Goal: Task Accomplishment & Management: Complete application form

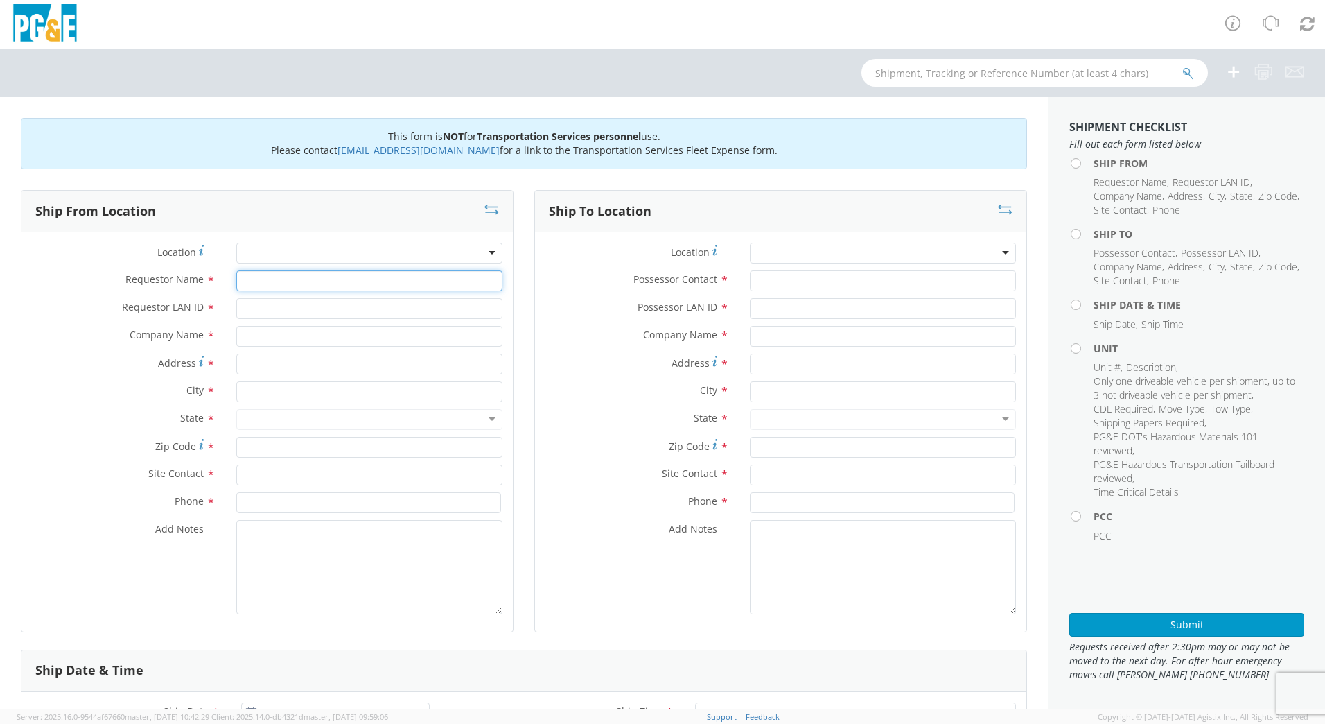
click at [311, 281] on input "Requestor Name *" at bounding box center [369, 280] width 266 height 21
type input "[PERSON_NAME]"
type input "DFMX"
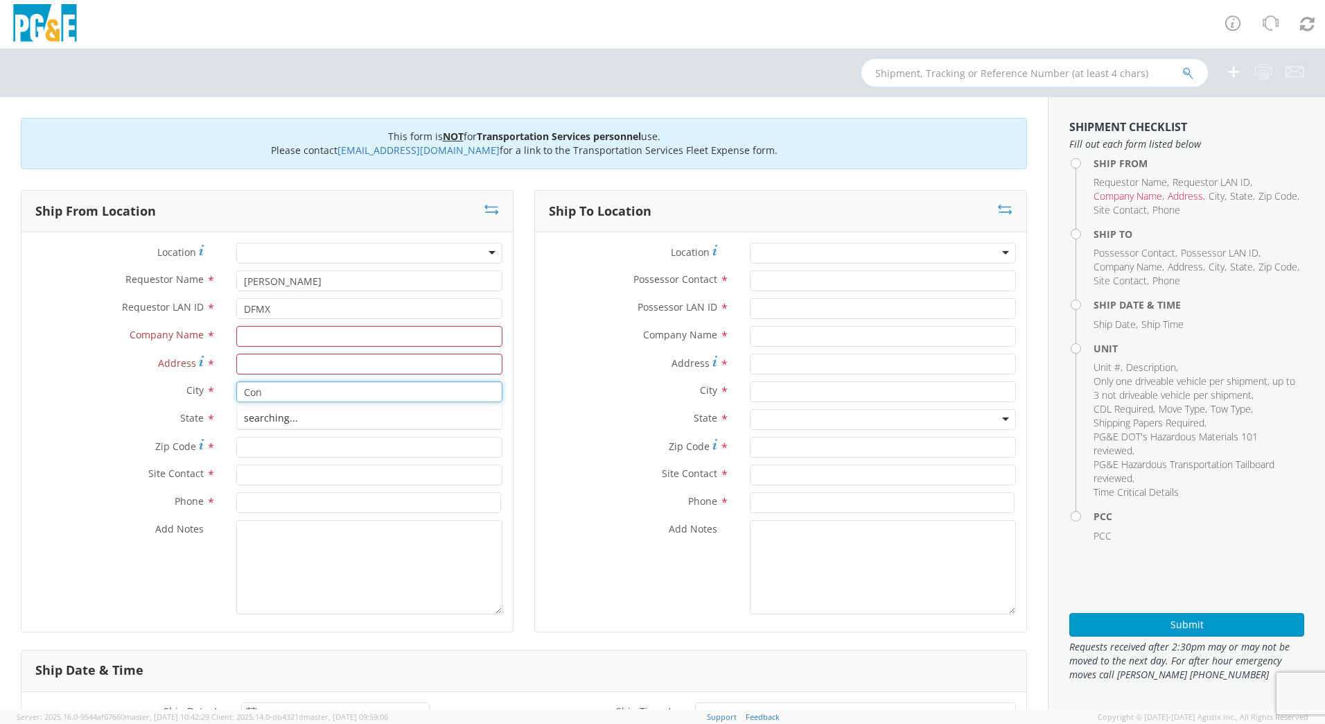
type input "Conc"
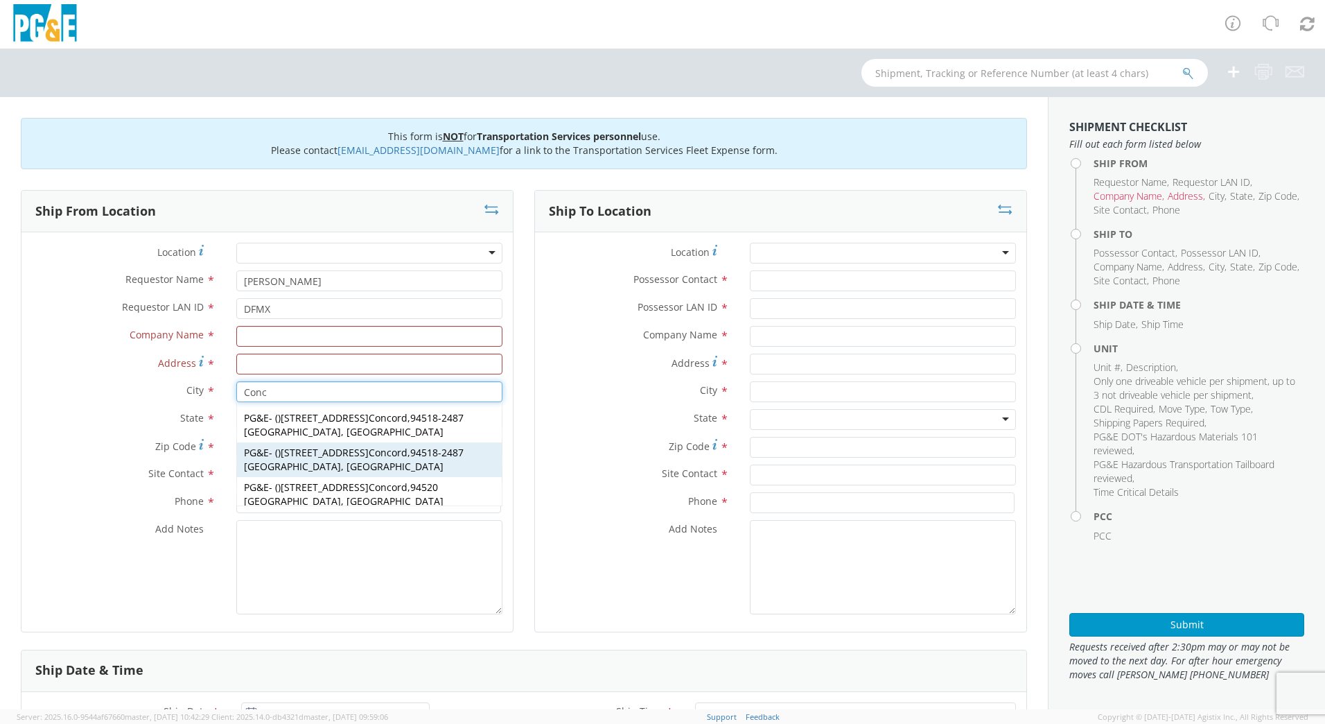
click at [370, 446] on strong "Conc" at bounding box center [380, 452] width 23 height 13
type input "PG&E"
type input "[STREET_ADDRESS]"
type input "[GEOGRAPHIC_DATA]"
type input "94518-2487"
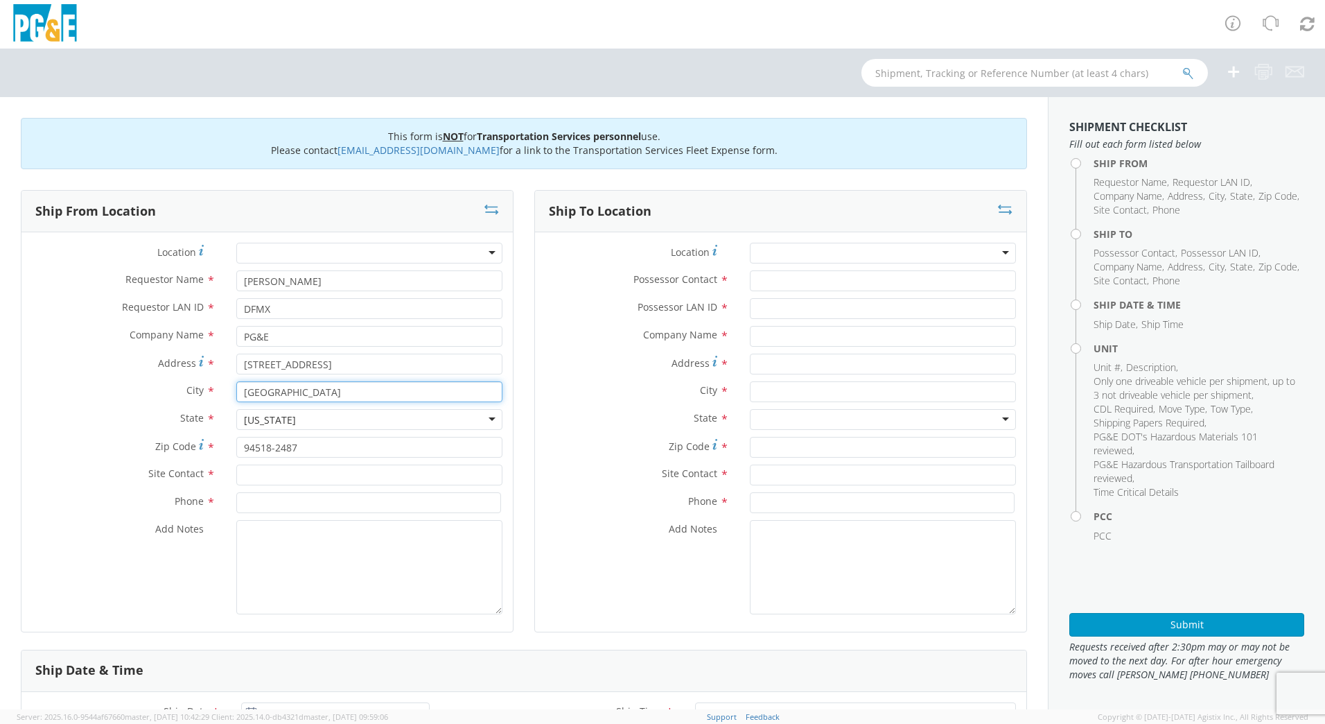
type input "[GEOGRAPHIC_DATA]"
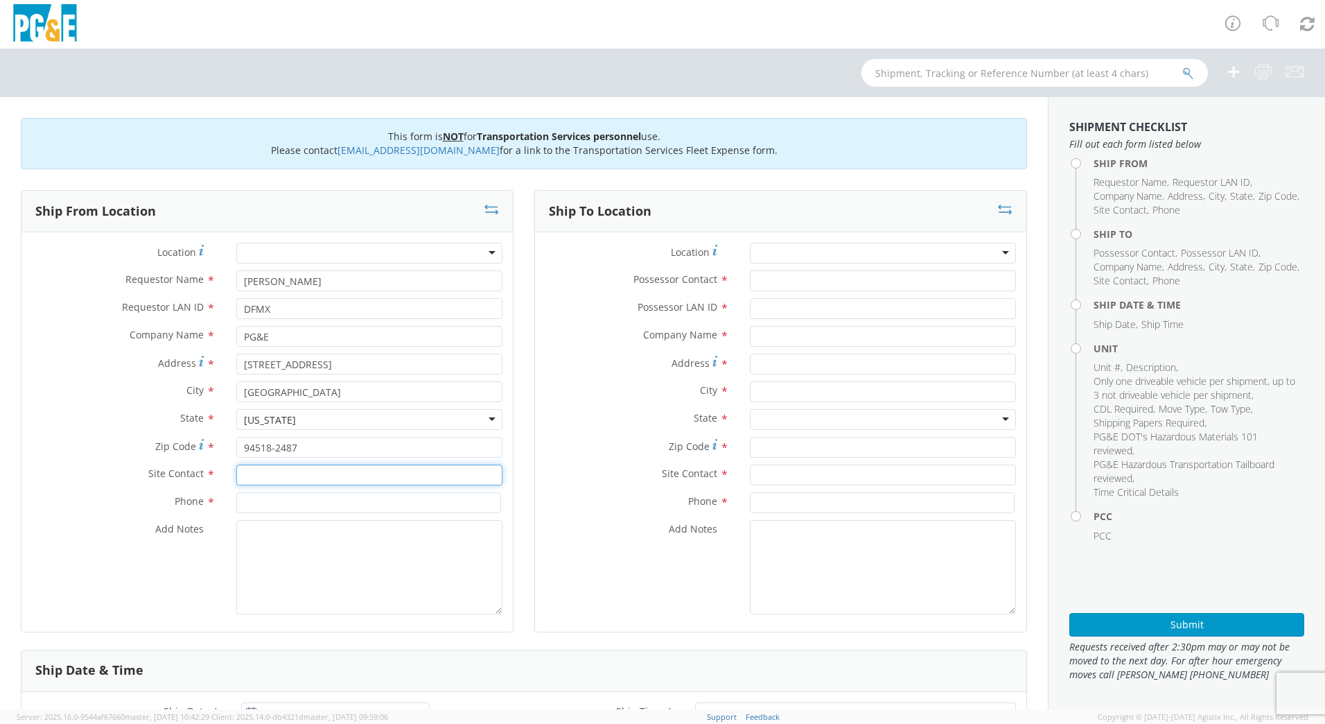
click at [305, 467] on input "text" at bounding box center [369, 474] width 266 height 21
type input "[PERSON_NAME]"
click at [336, 495] on input at bounding box center [368, 502] width 265 height 21
type input "[PHONE_NUMBER]"
click at [796, 283] on input "Possessor Contact *" at bounding box center [883, 280] width 266 height 21
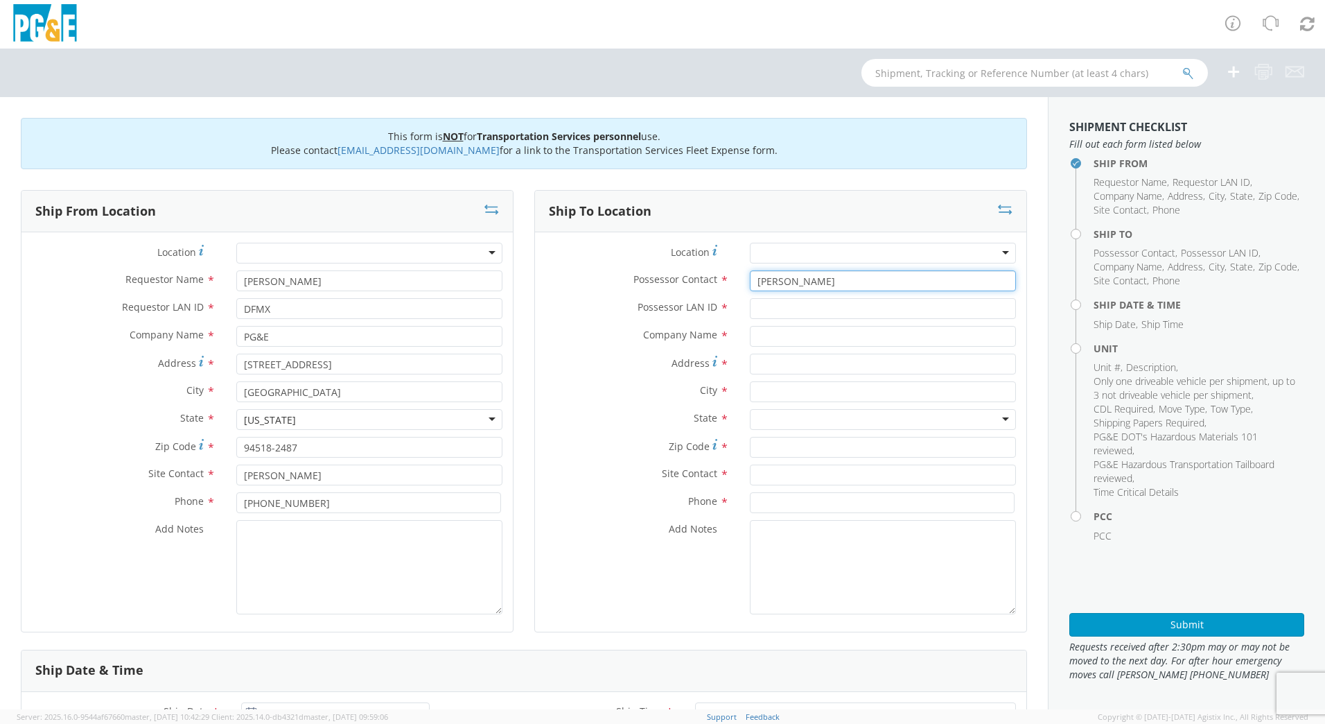
type input "[PERSON_NAME]"
type input "N4re"
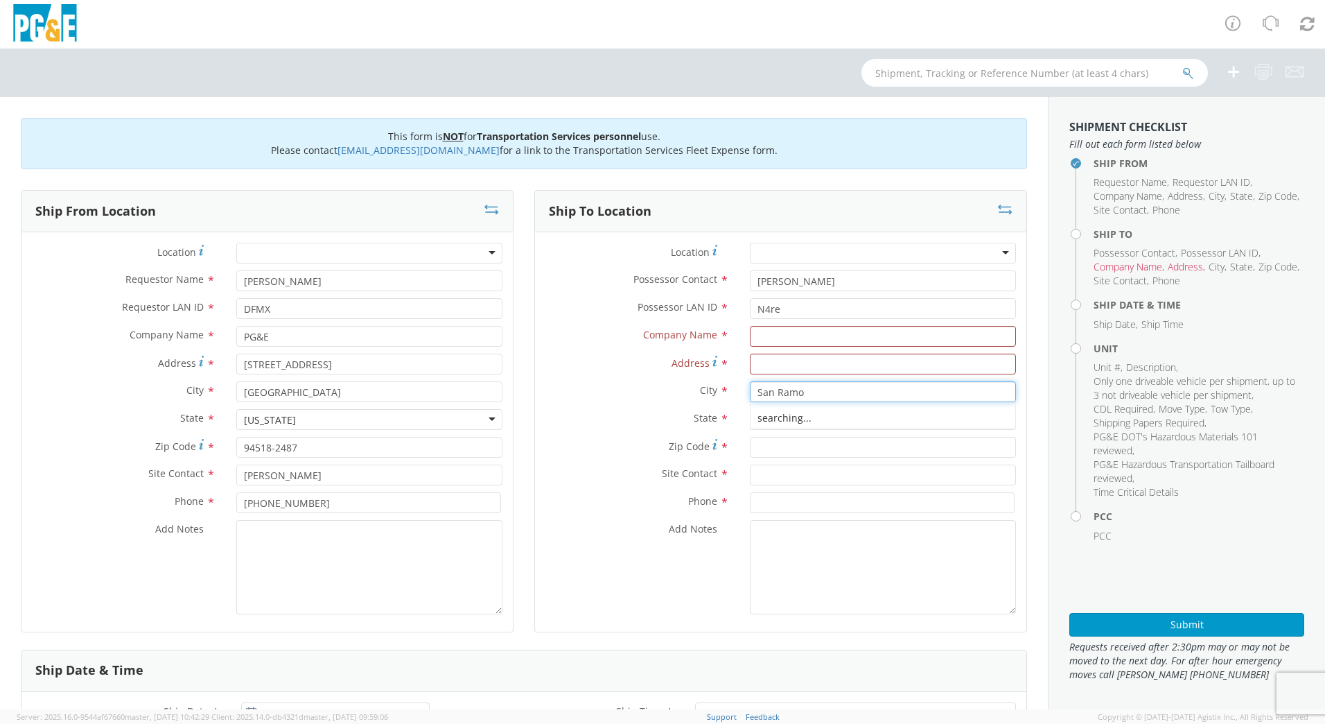
type input "San [PERSON_NAME]"
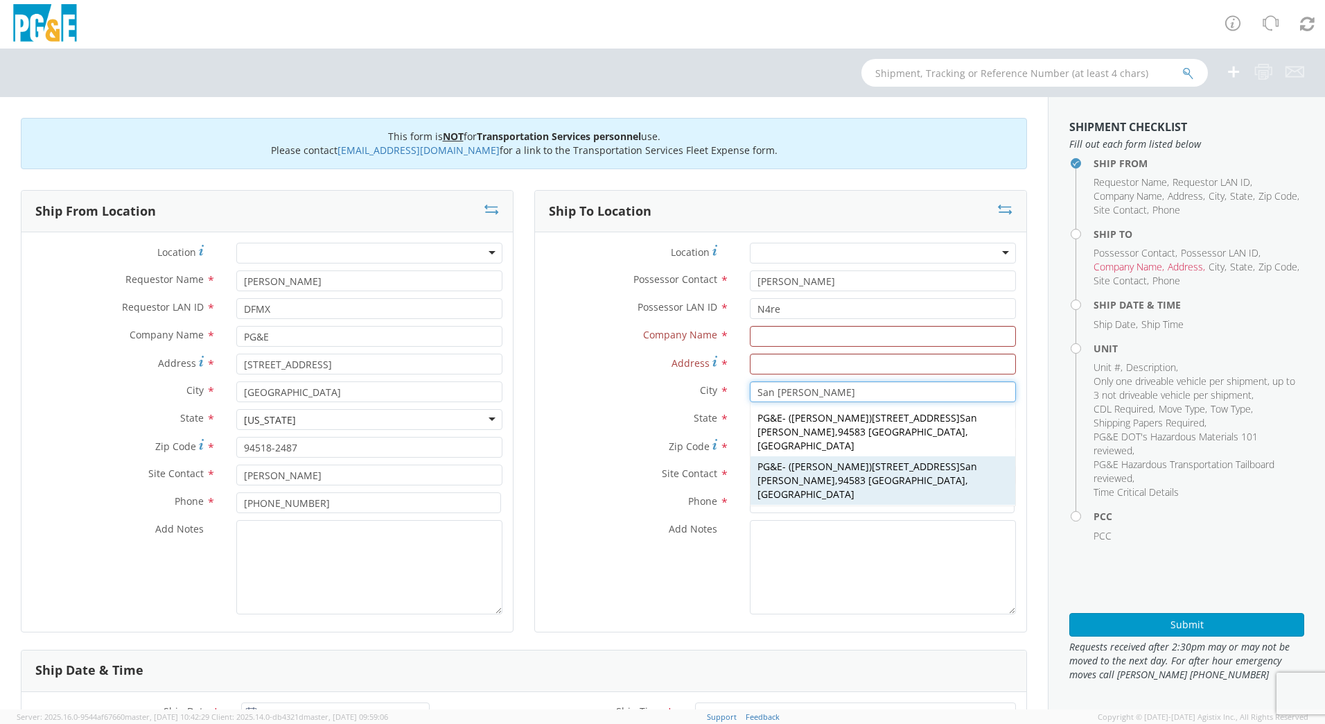
click at [887, 470] on div "PG&E - ( [PERSON_NAME] ) [STREET_ADDRESS] [GEOGRAPHIC_DATA][PERSON_NAME], [GEOG…" at bounding box center [883, 480] width 265 height 49
type input "PG&E"
type input "[STREET_ADDRESS]"
type input "94583"
type input "[PERSON_NAME]"
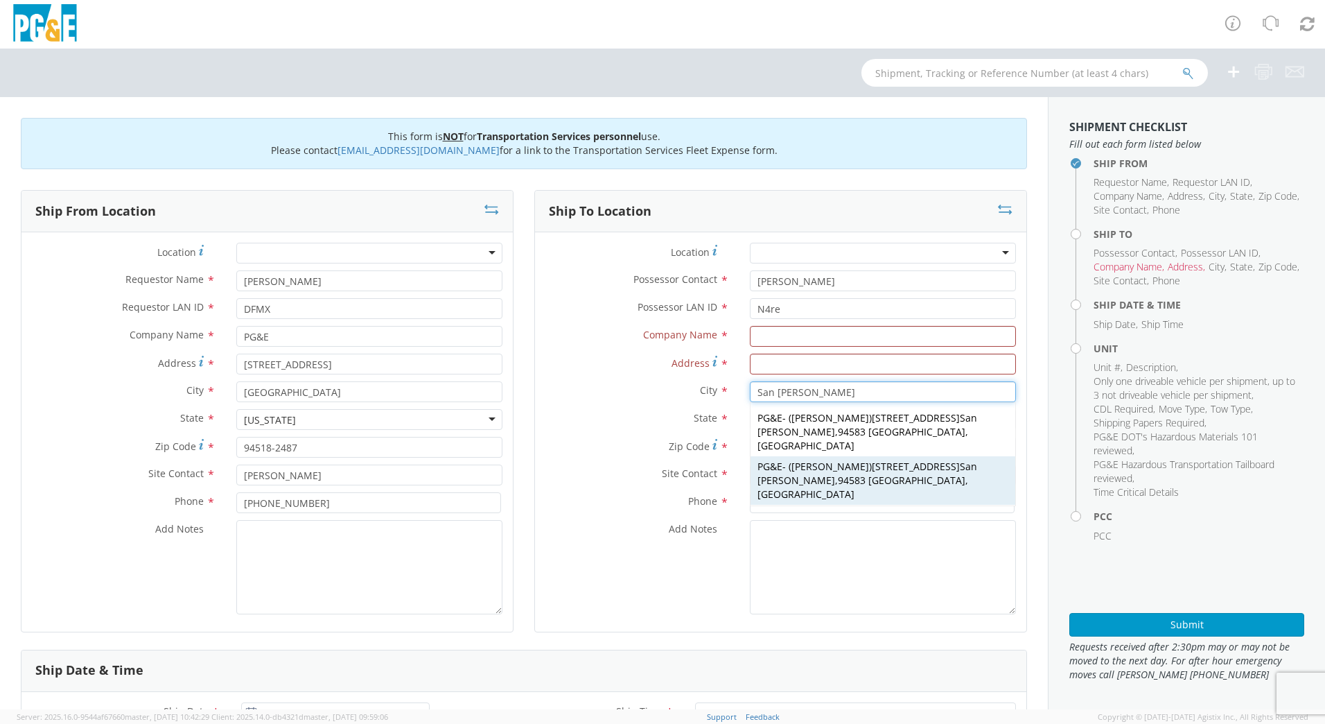
type input "[PHONE_NUMBER]"
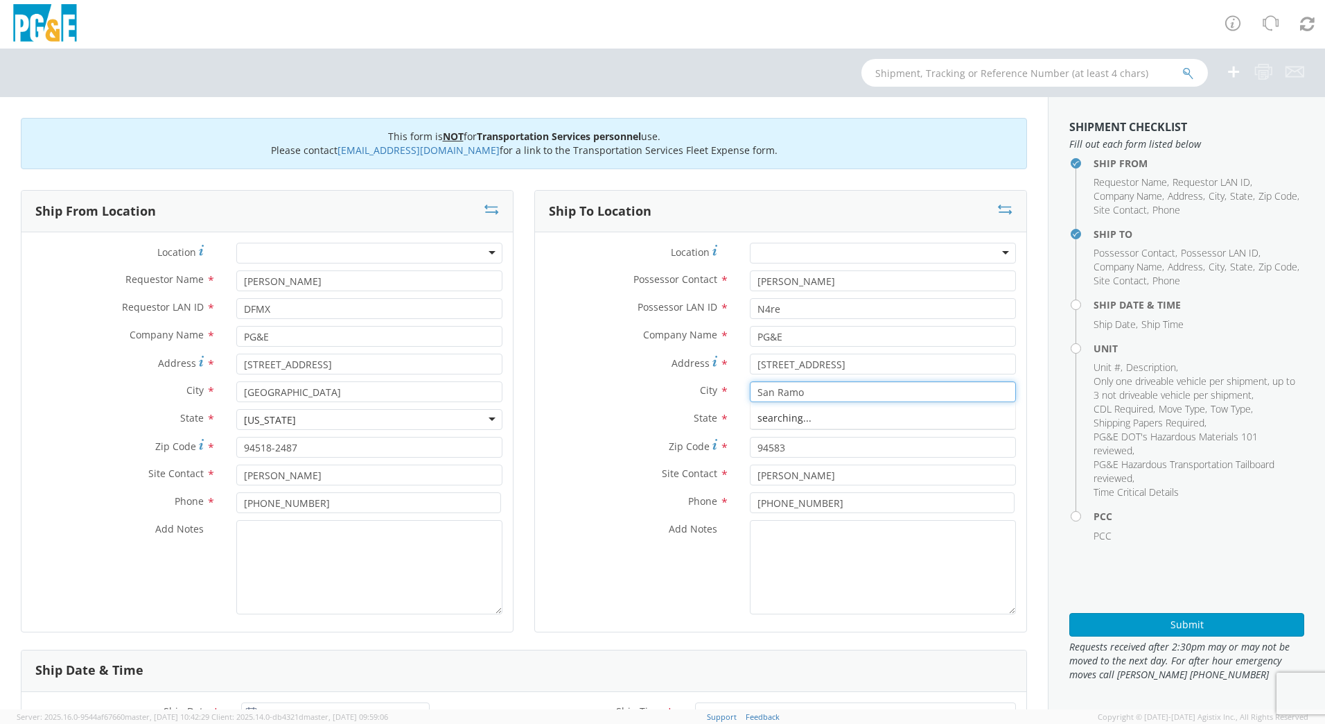
type input "San [PERSON_NAME]"
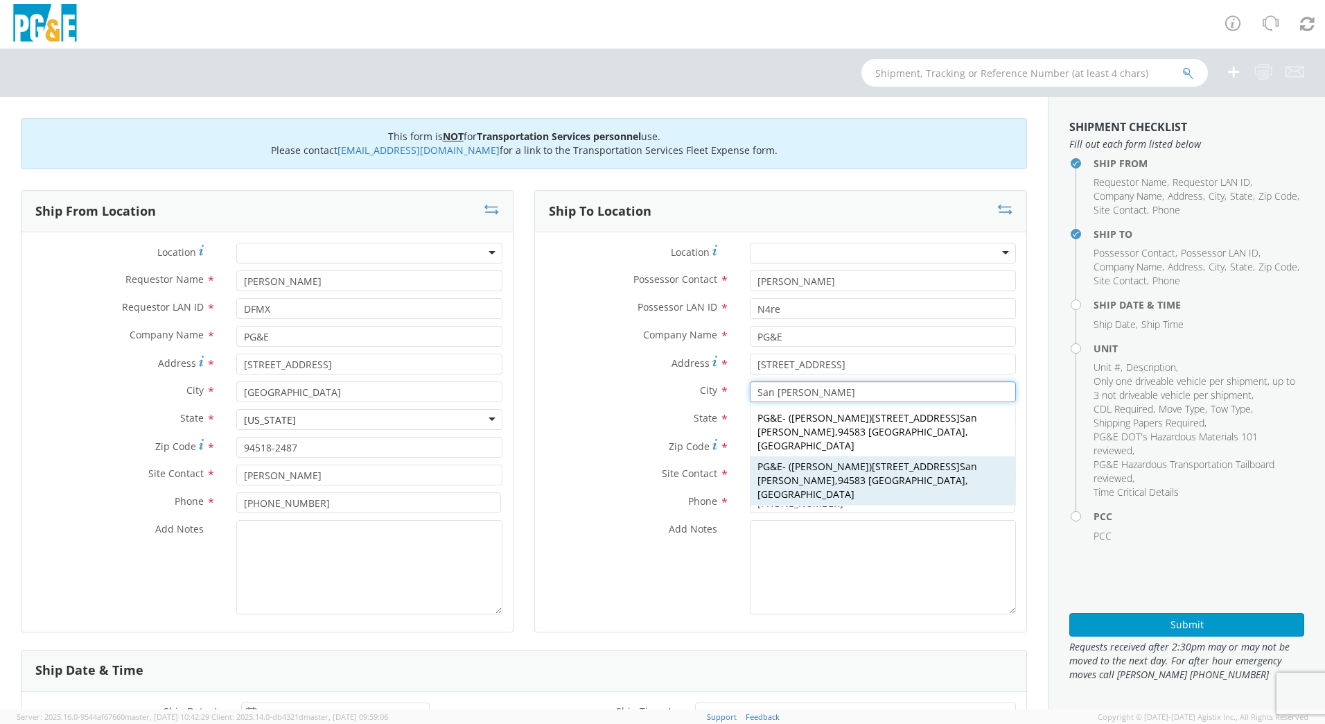
click at [837, 473] on span "94583 [GEOGRAPHIC_DATA], [GEOGRAPHIC_DATA]" at bounding box center [863, 486] width 211 height 27
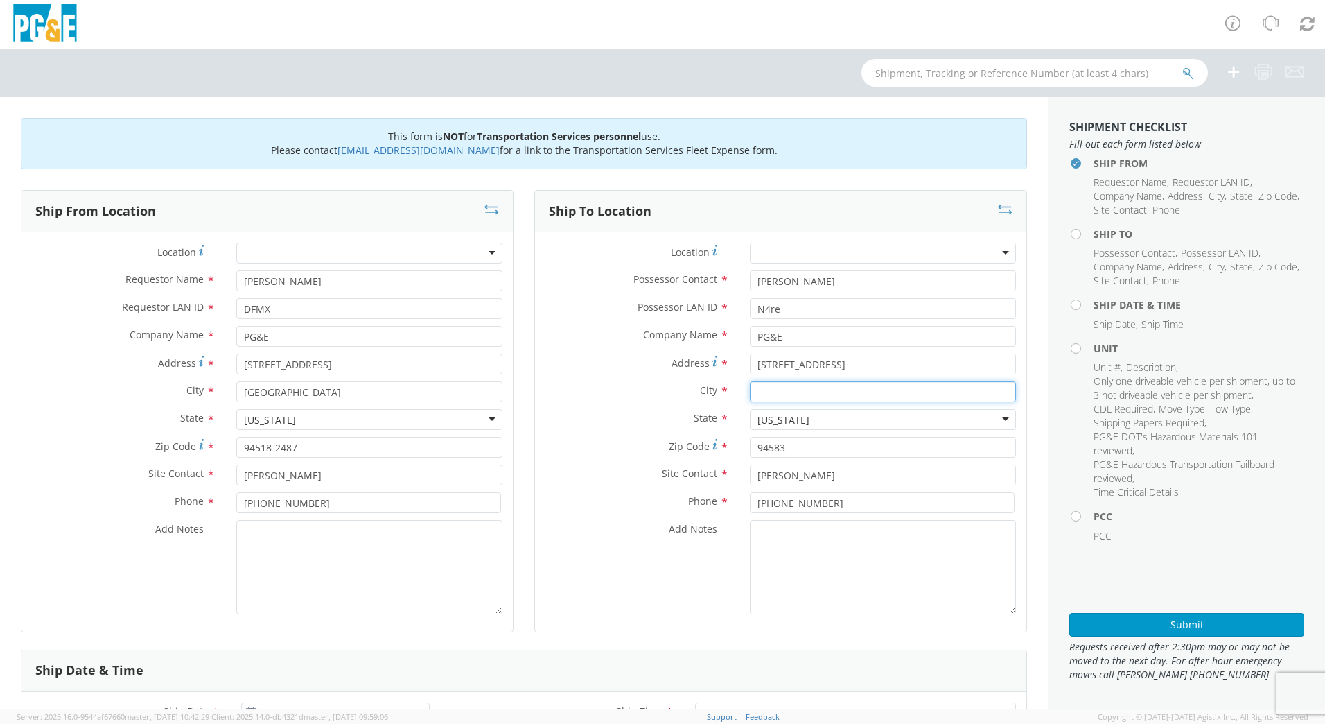
click at [782, 390] on input "text" at bounding box center [883, 391] width 266 height 21
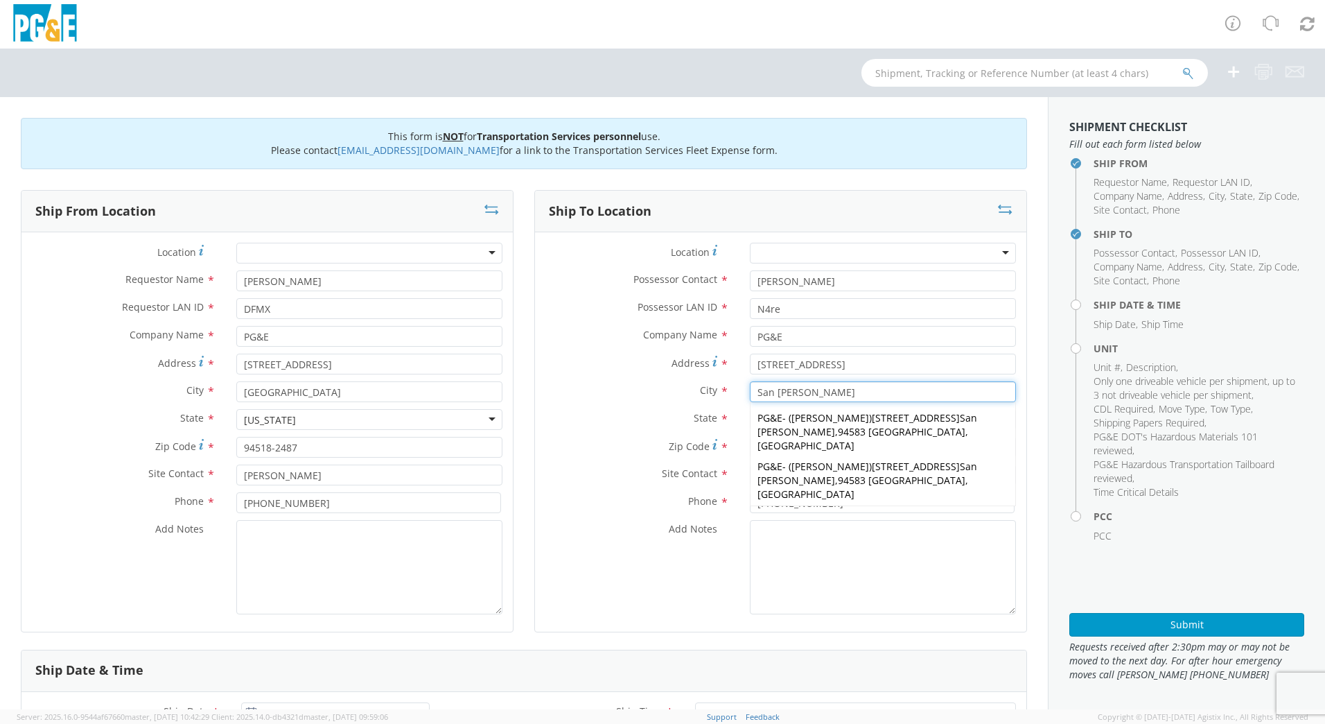
type input "San [PERSON_NAME]"
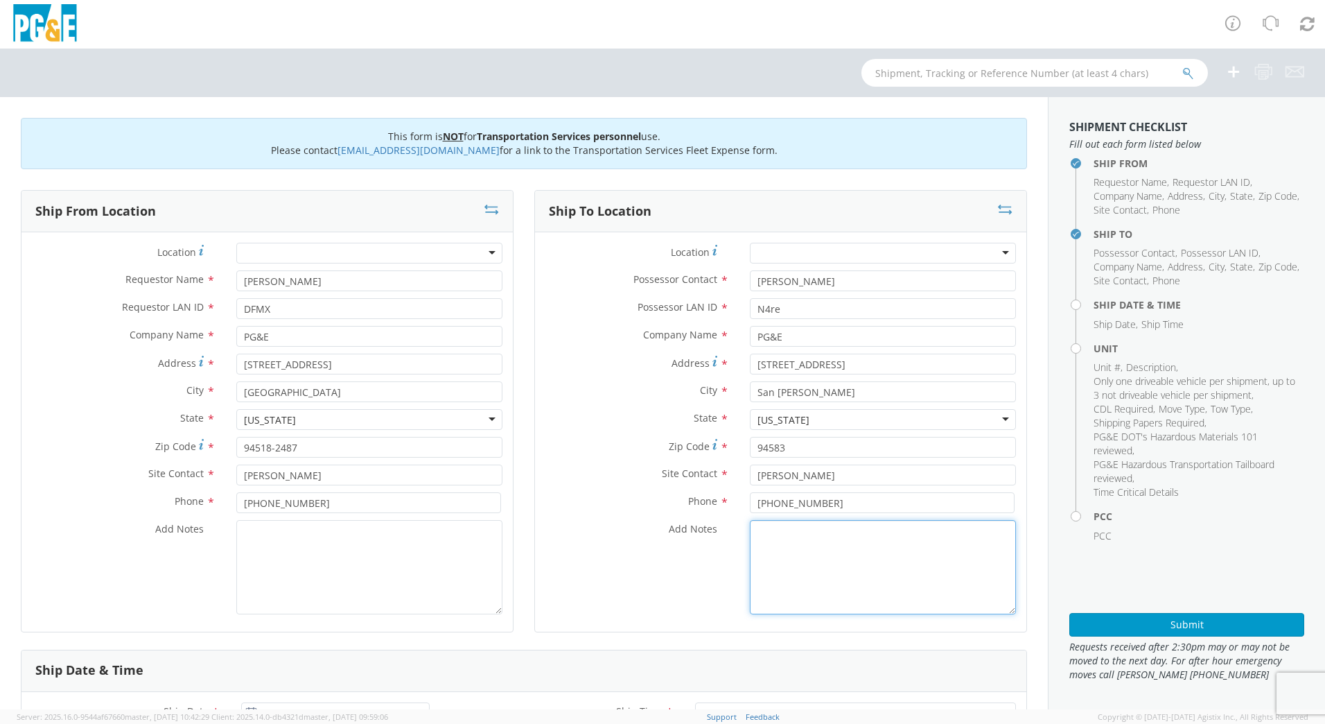
click at [827, 557] on textarea "Add Notes *" at bounding box center [883, 567] width 266 height 94
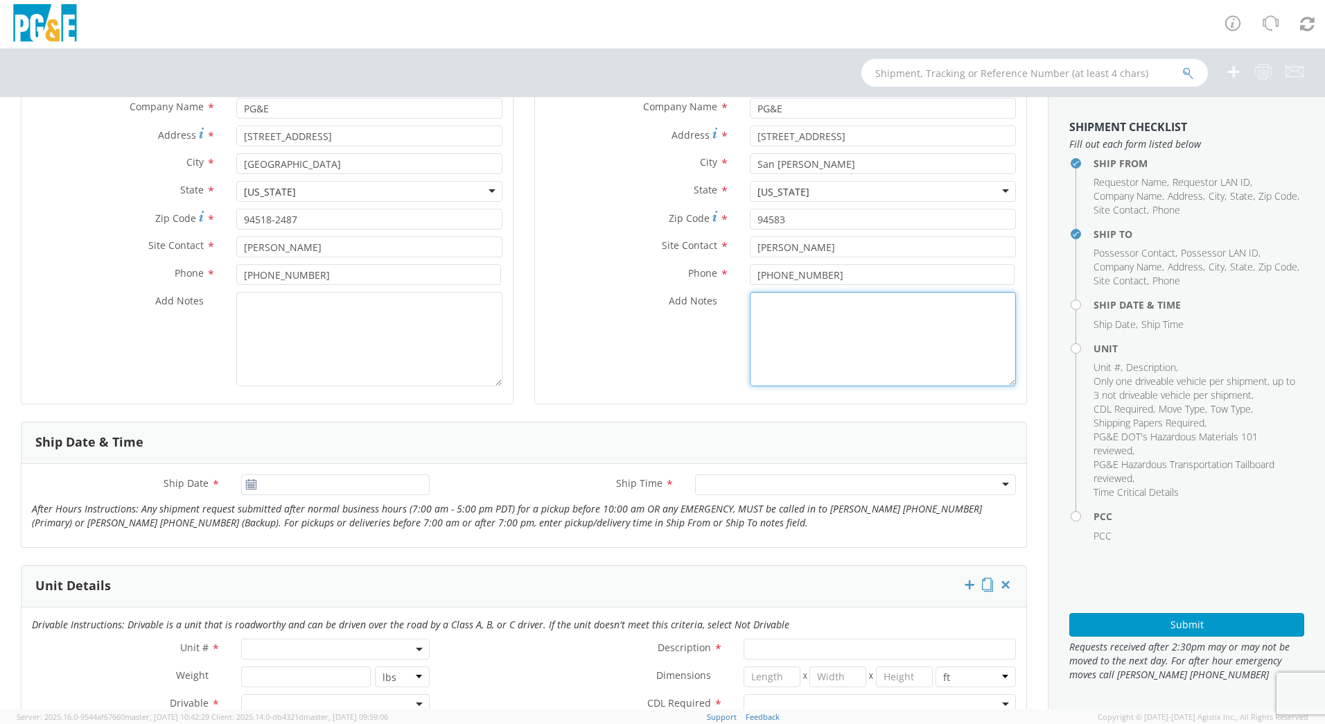
scroll to position [363, 0]
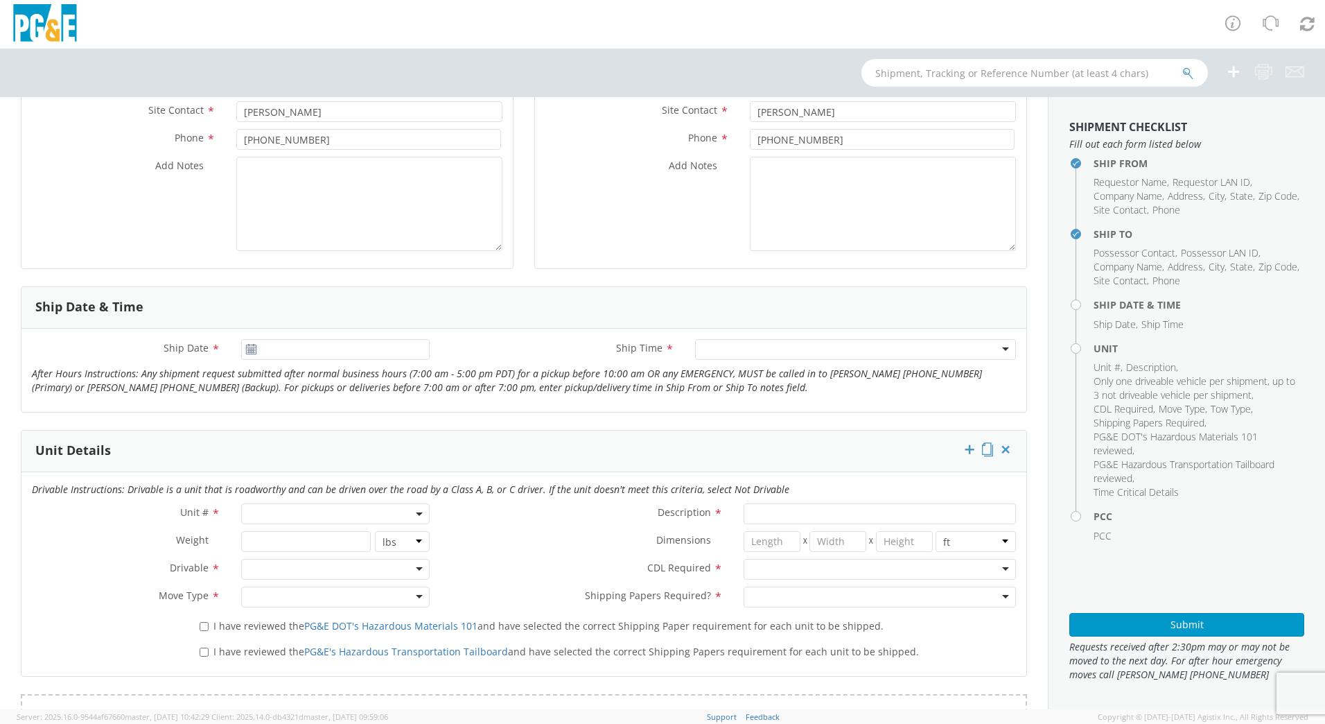
click at [247, 351] on icon at bounding box center [251, 349] width 12 height 11
click at [277, 349] on input "[DATE]" at bounding box center [335, 349] width 189 height 21
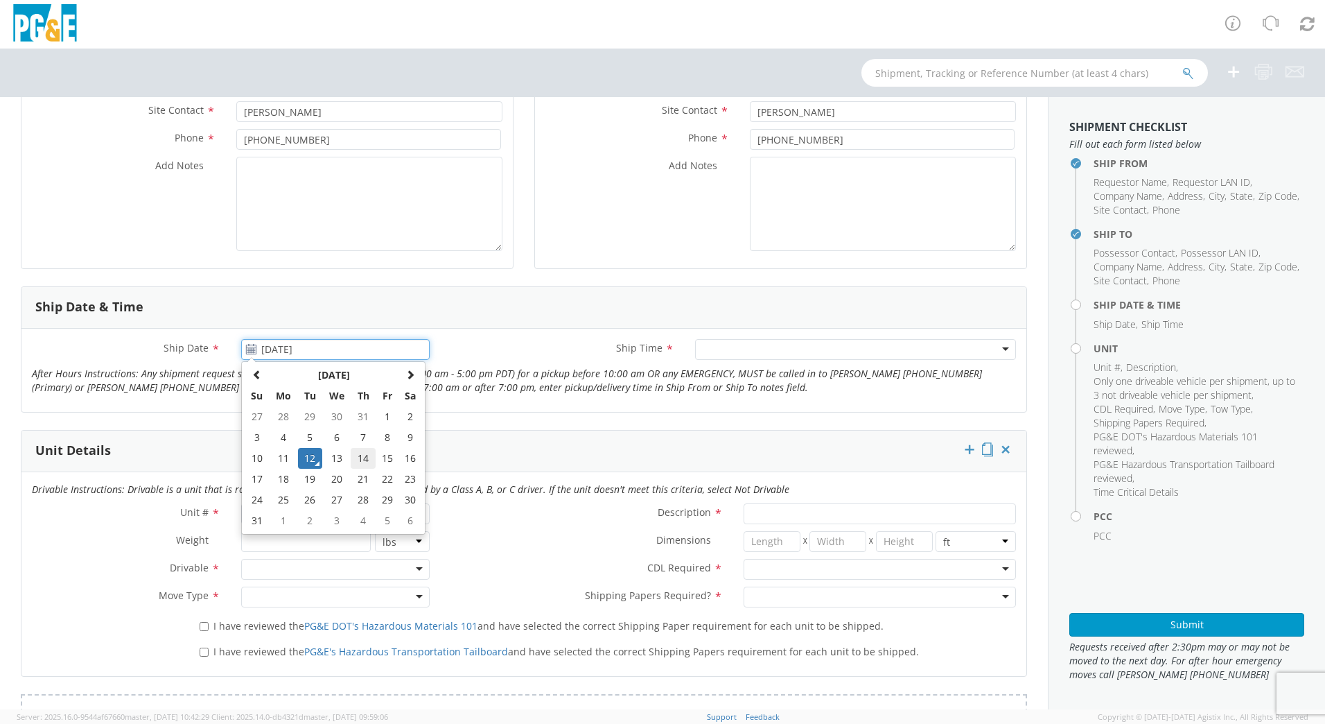
click at [368, 455] on td "14" at bounding box center [363, 458] width 24 height 21
type input "[DATE]"
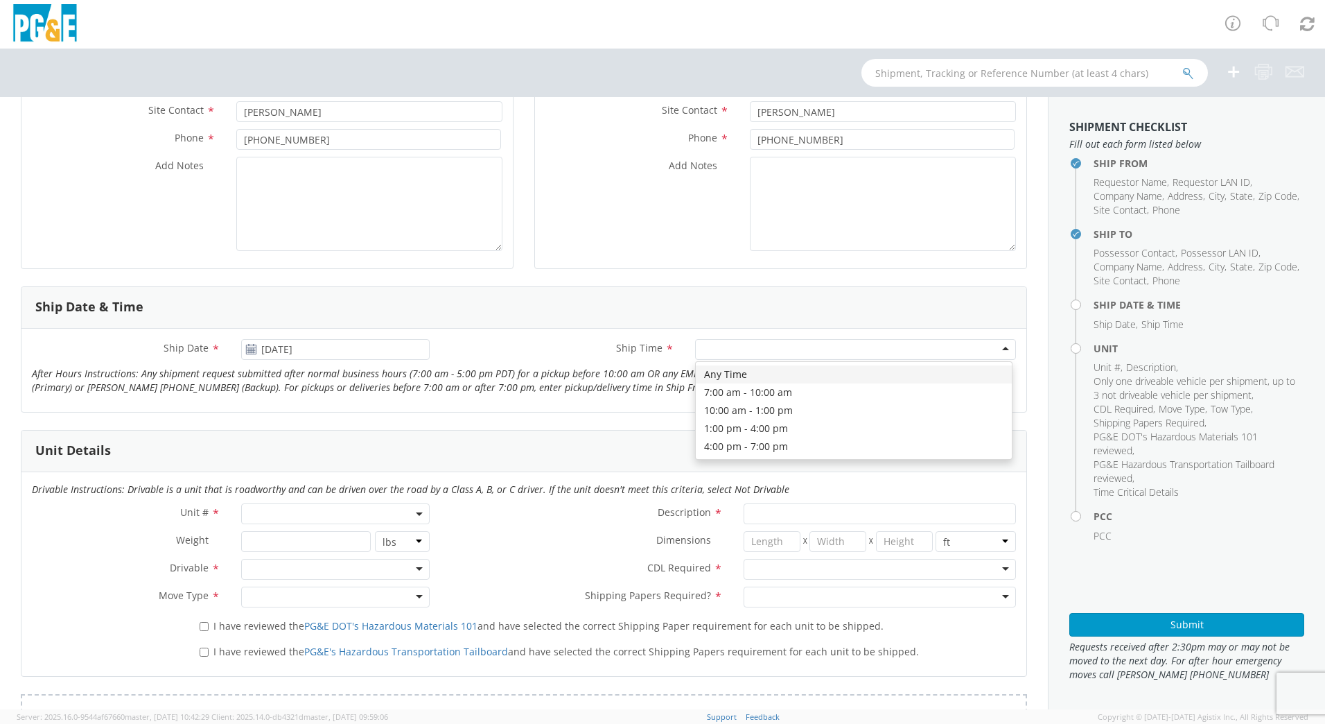
click at [999, 349] on div at bounding box center [855, 349] width 321 height 21
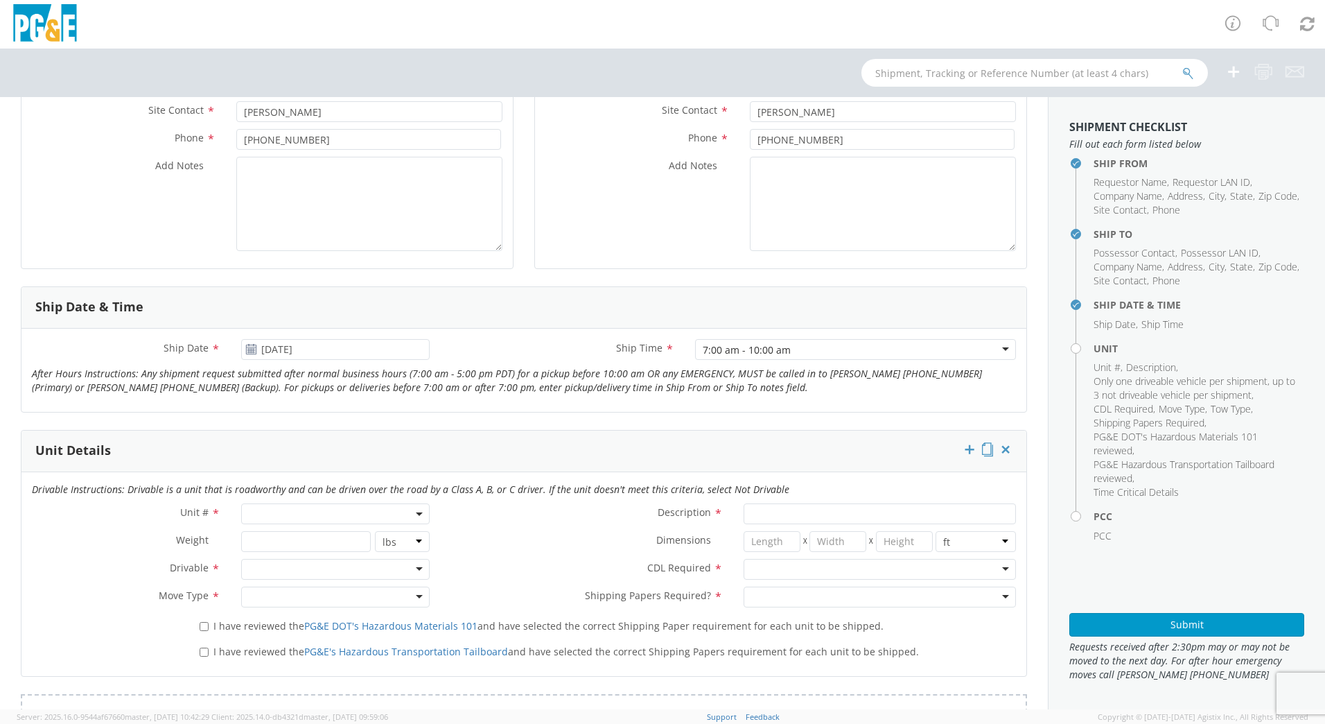
click at [260, 514] on span at bounding box center [335, 513] width 189 height 21
click at [272, 532] on input "search" at bounding box center [335, 536] width 180 height 21
type input "B31401"
type input "SUV; MID 4X4"
type input "6120"
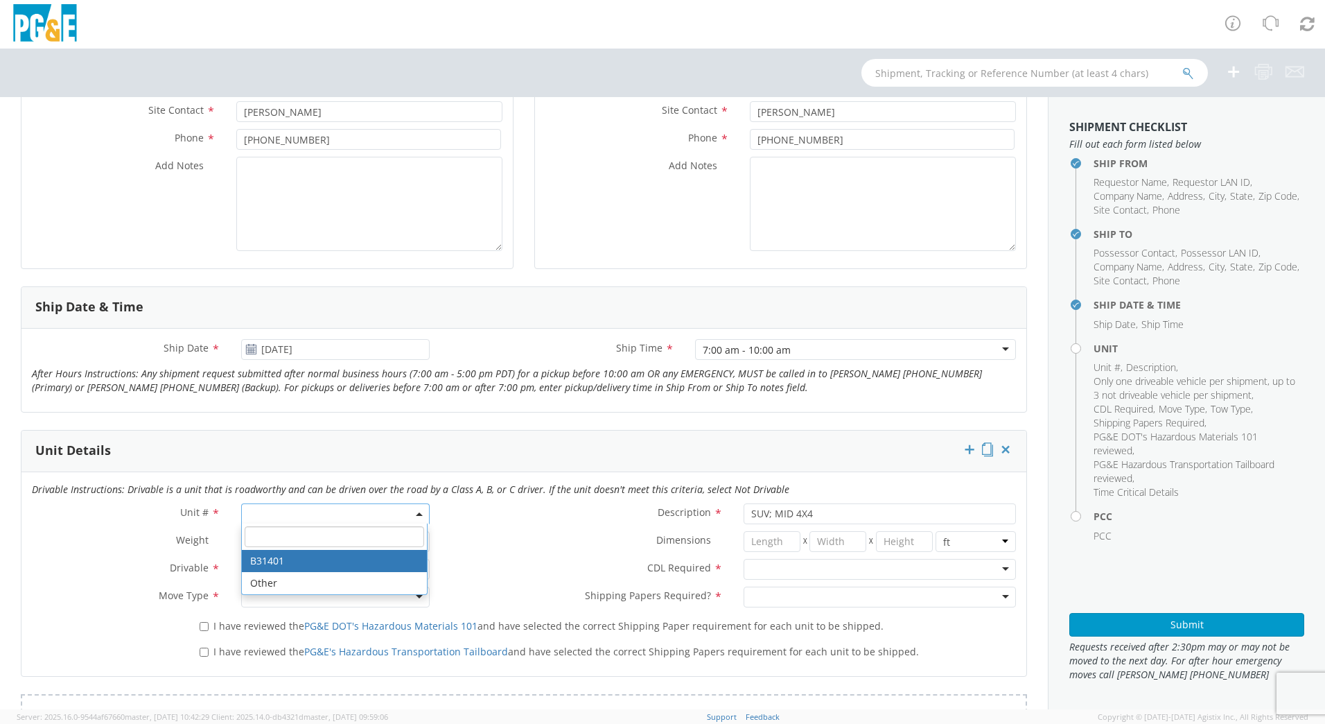
select select "B31401"
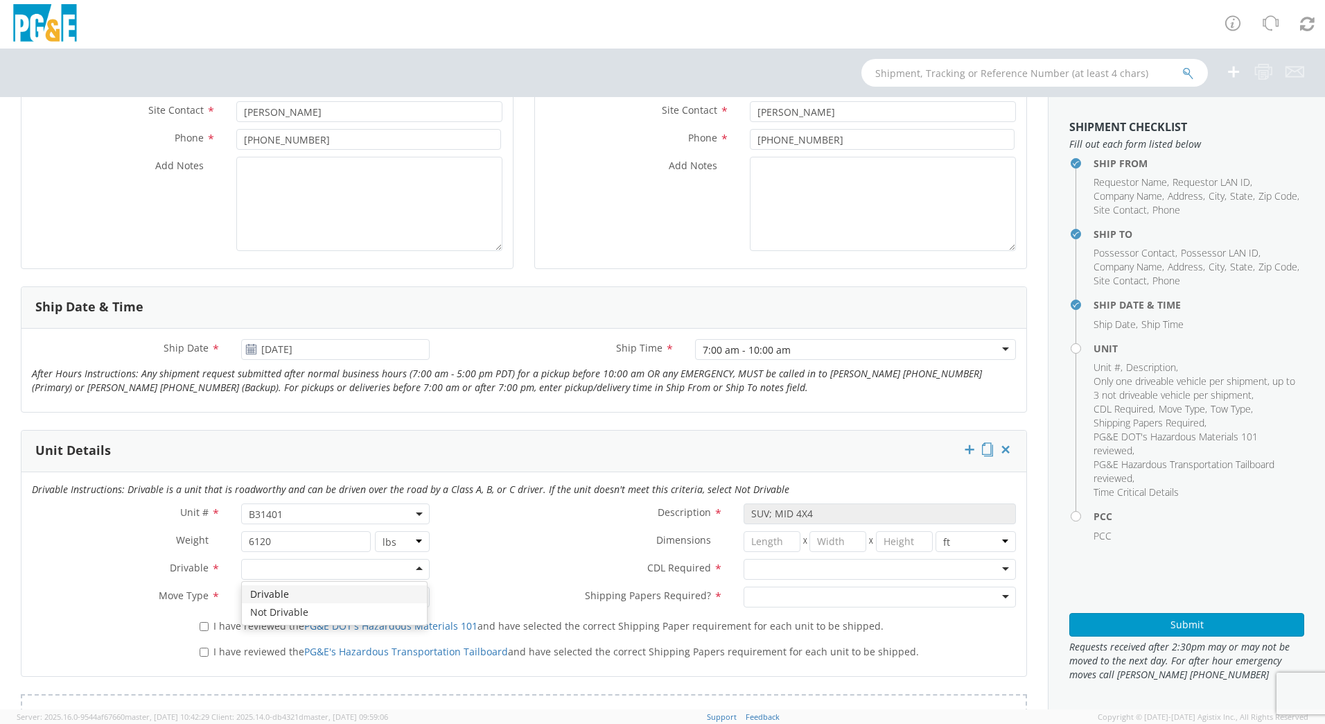
click at [408, 564] on div at bounding box center [335, 569] width 189 height 21
click at [413, 595] on div at bounding box center [335, 596] width 189 height 21
click at [202, 628] on input "I have reviewed the PG&E DOT's Hazardous Materials 101 and have selected the co…" at bounding box center [204, 626] width 9 height 9
checkbox input "true"
click at [200, 643] on label "I have reviewed the PG&E's Hazardous Transportation Tailboard and have selected…" at bounding box center [561, 650] width 722 height 16
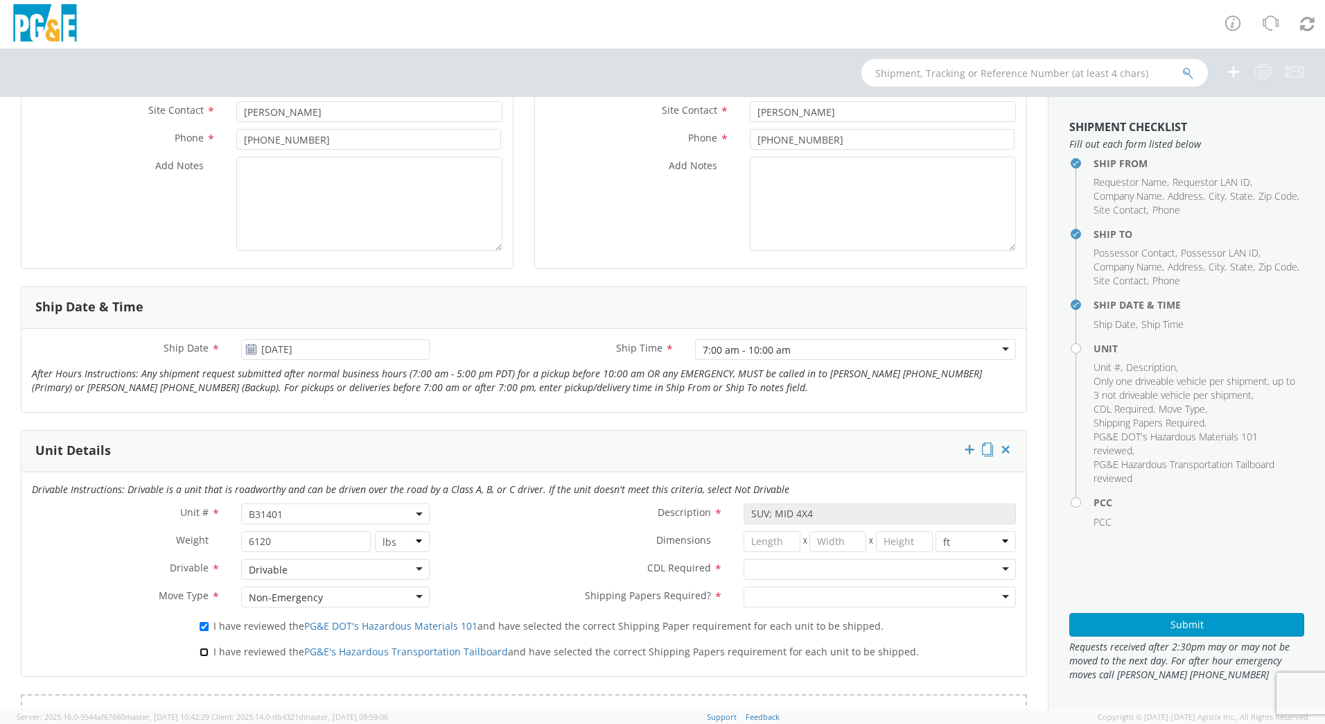
click at [200, 647] on input "I have reviewed the PG&E's Hazardous Transportation Tailboard and have selected…" at bounding box center [204, 651] width 9 height 9
checkbox input "true"
click at [989, 563] on div at bounding box center [880, 569] width 272 height 21
click at [992, 595] on div at bounding box center [880, 596] width 272 height 21
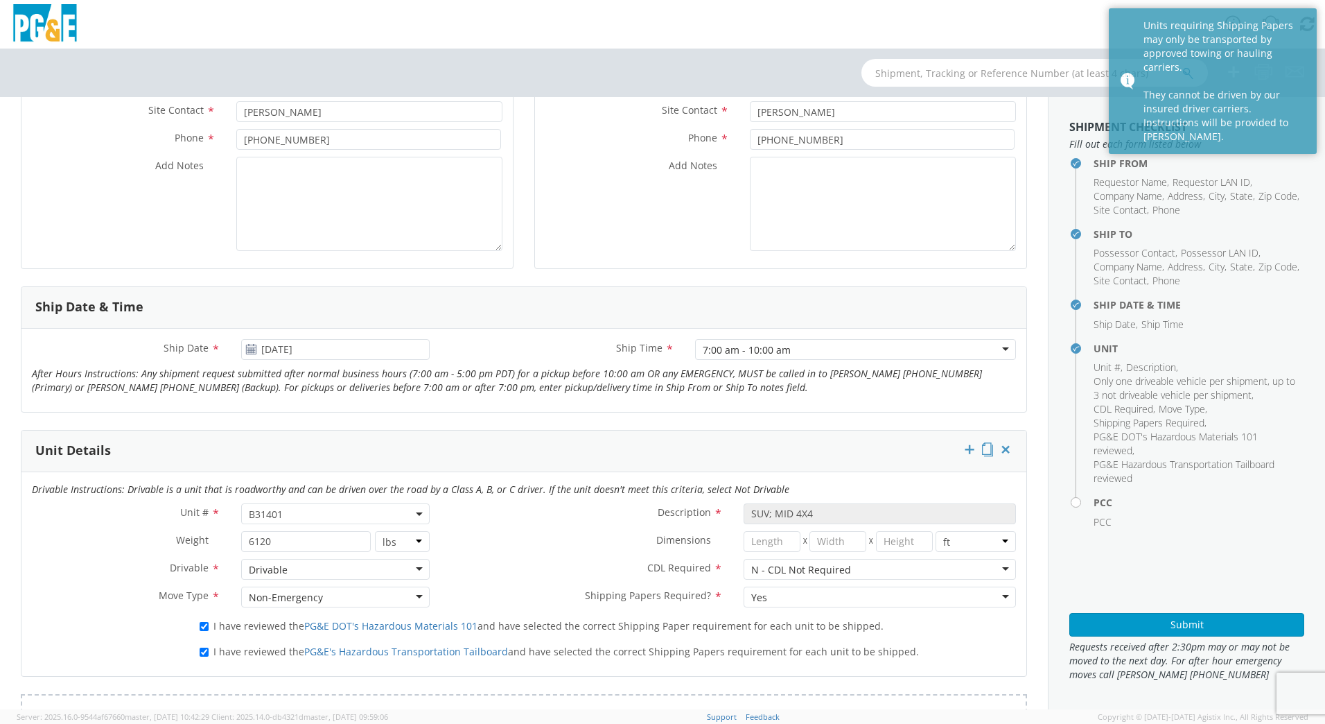
click at [995, 591] on div "Yes" at bounding box center [880, 596] width 272 height 21
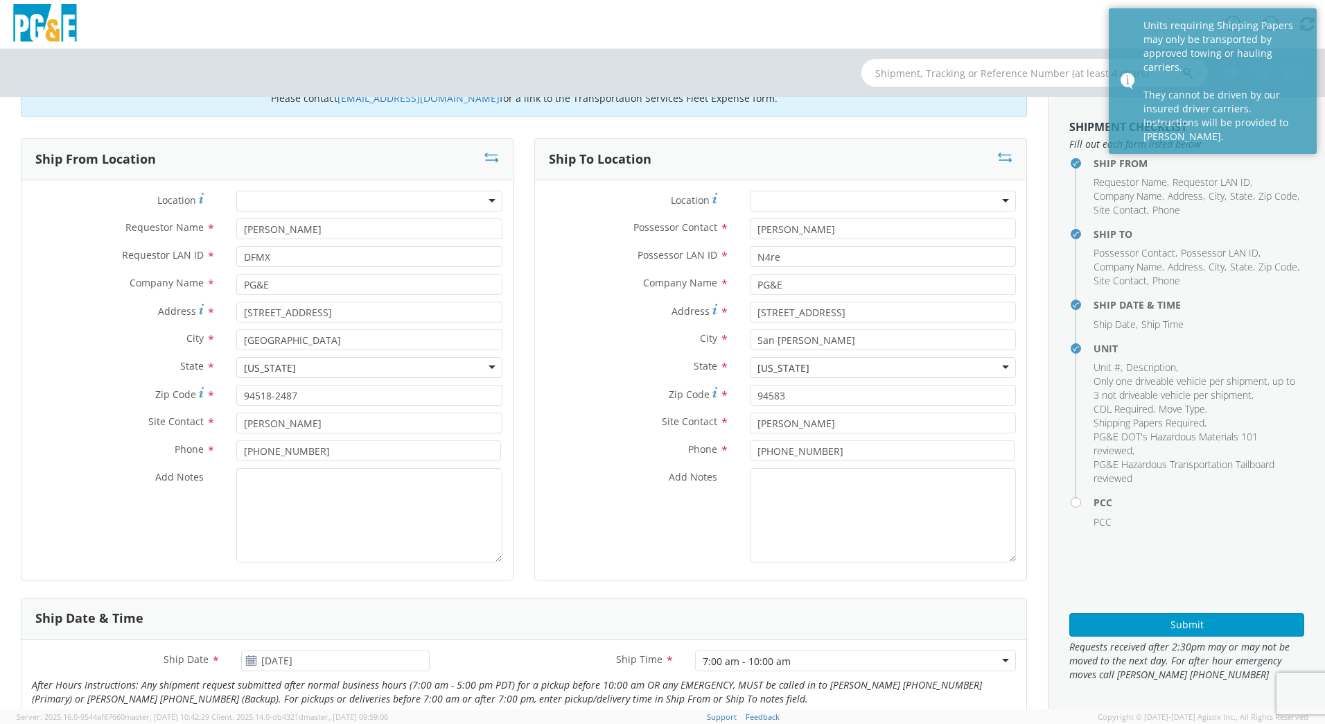
scroll to position [42, 0]
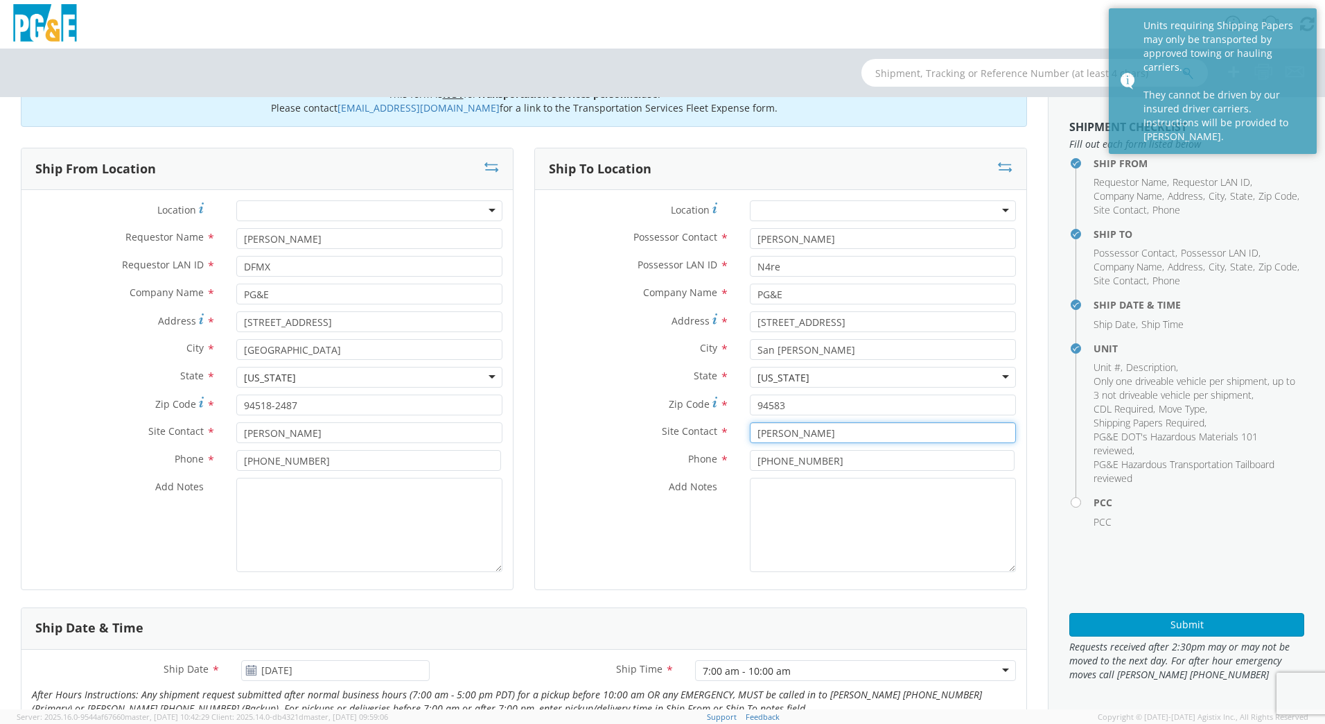
drag, startPoint x: 825, startPoint y: 432, endPoint x: 715, endPoint y: 439, distance: 110.4
click at [715, 439] on div "Site Contact * [PERSON_NAME]" at bounding box center [780, 432] width 491 height 21
type input "[PERSON_NAME]"
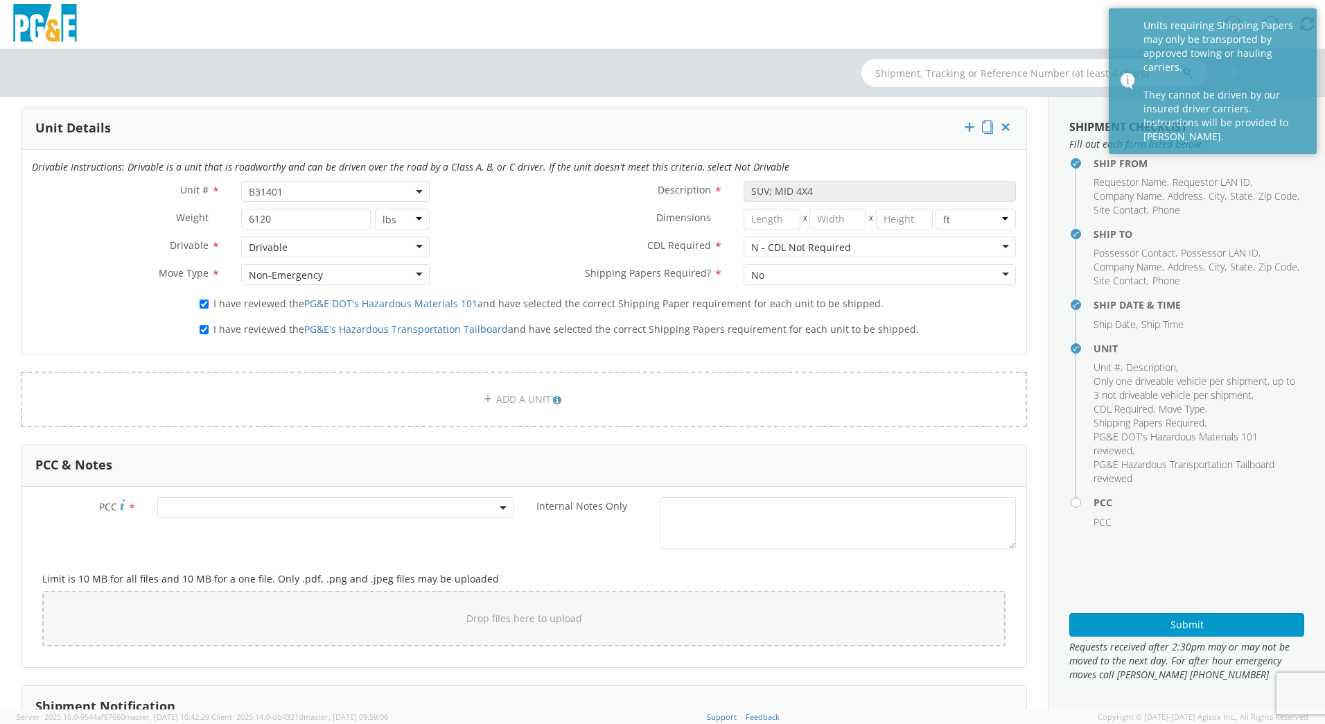
scroll to position [719, 0]
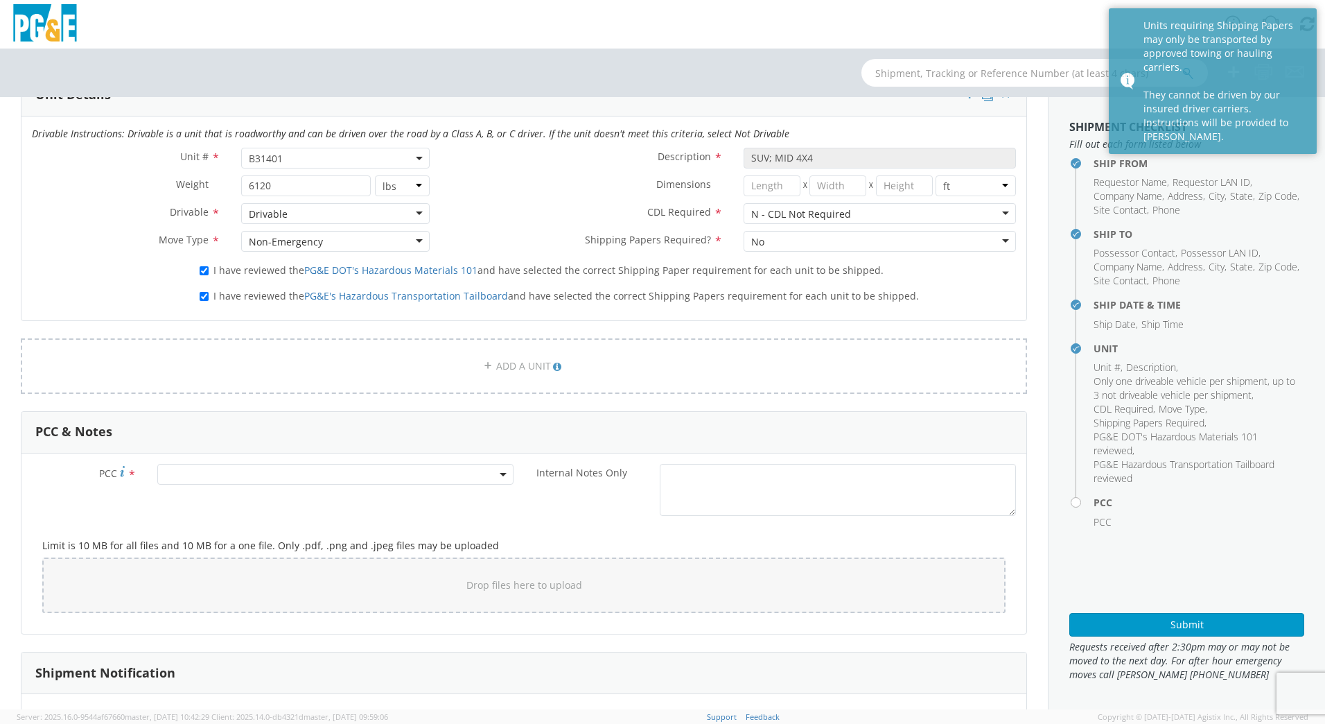
type input "[PHONE_NUMBER]"
click at [261, 466] on span at bounding box center [335, 474] width 356 height 21
click at [281, 500] on input "number" at bounding box center [333, 497] width 345 height 21
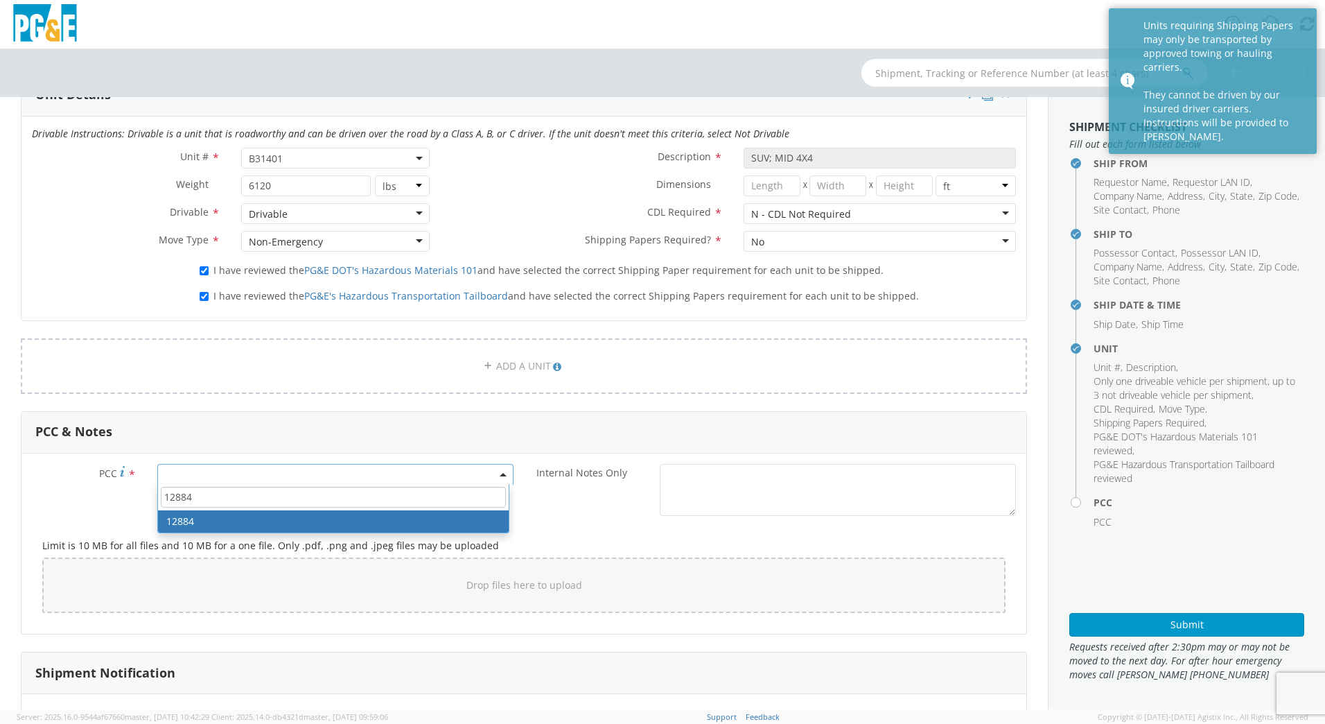
type input "12884"
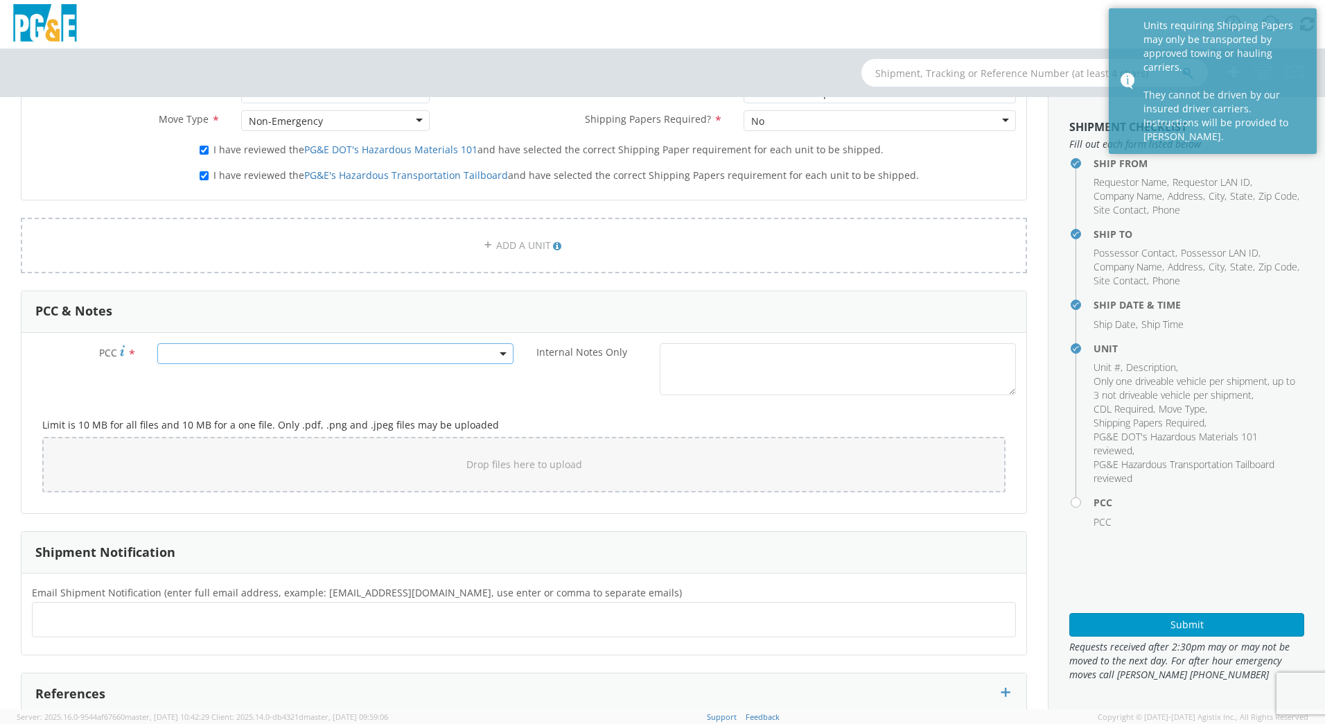
scroll to position [939, 0]
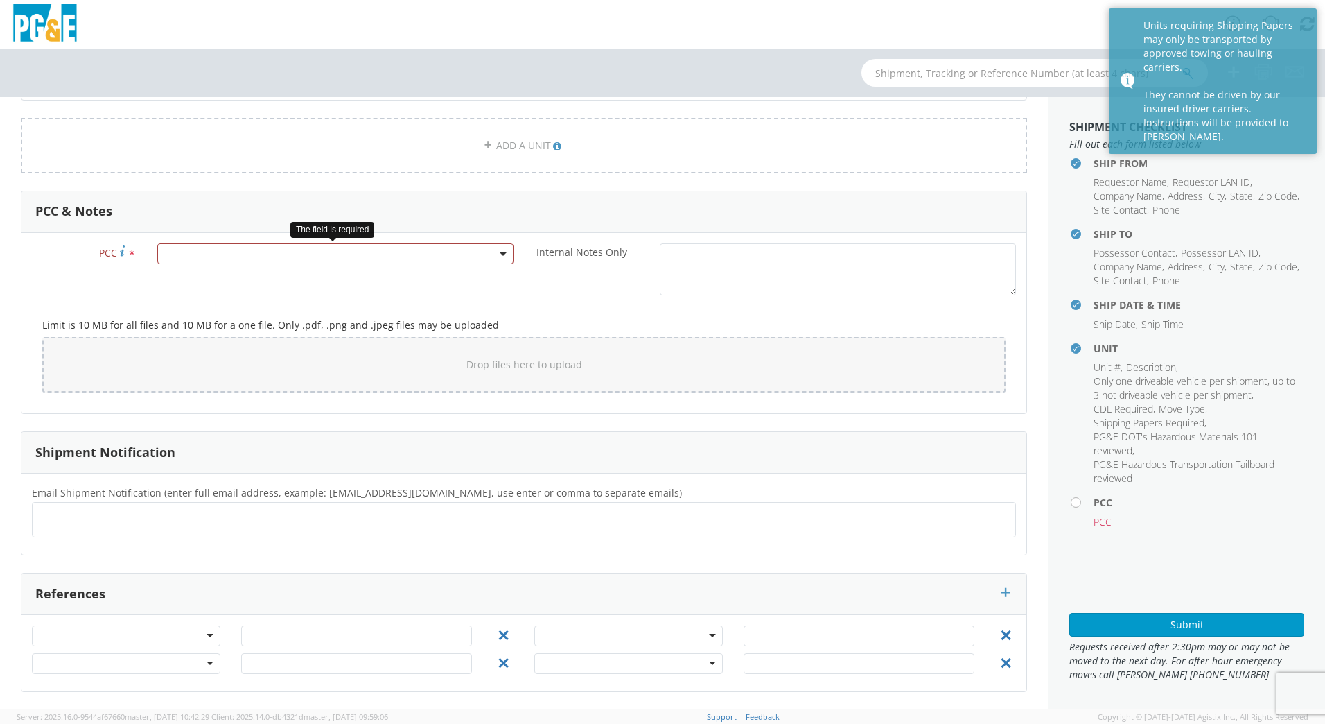
click at [349, 523] on ul at bounding box center [524, 519] width 972 height 23
click at [419, 252] on span at bounding box center [335, 253] width 356 height 21
click at [408, 286] on input "number" at bounding box center [333, 276] width 345 height 21
type input "2"
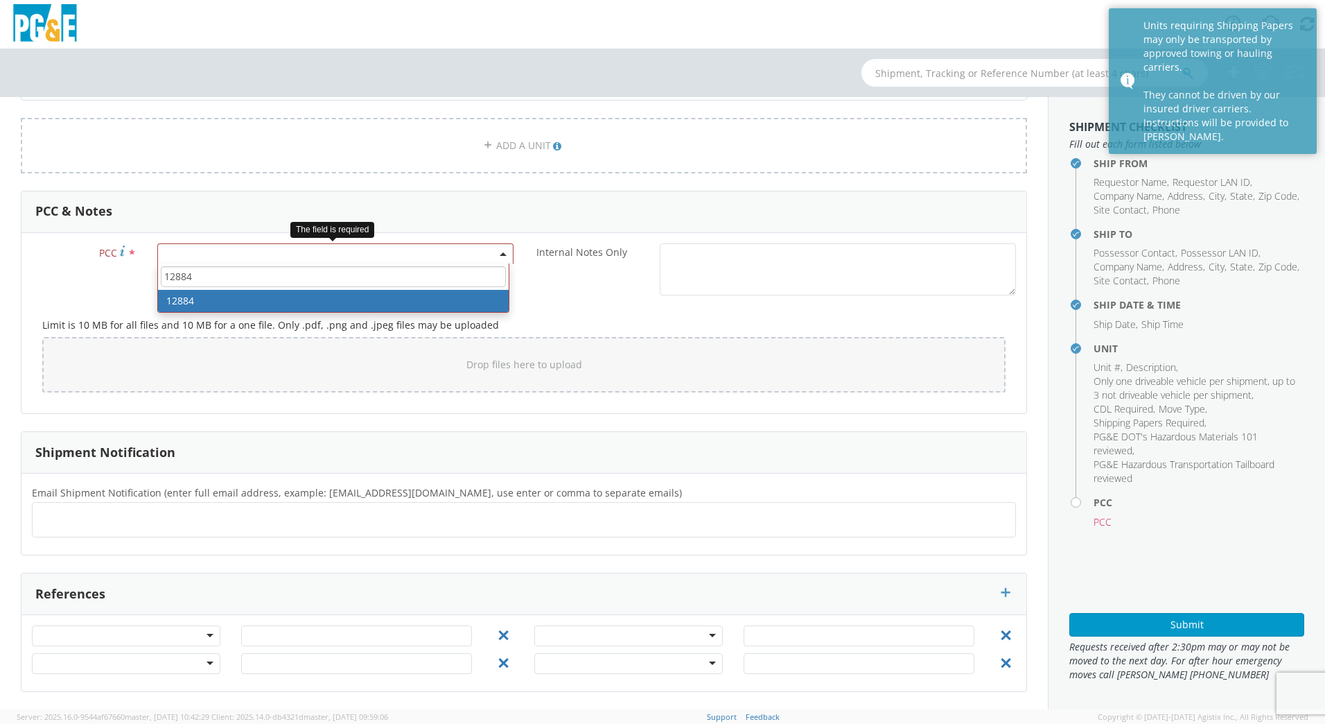
type input "12884"
select select "12884"
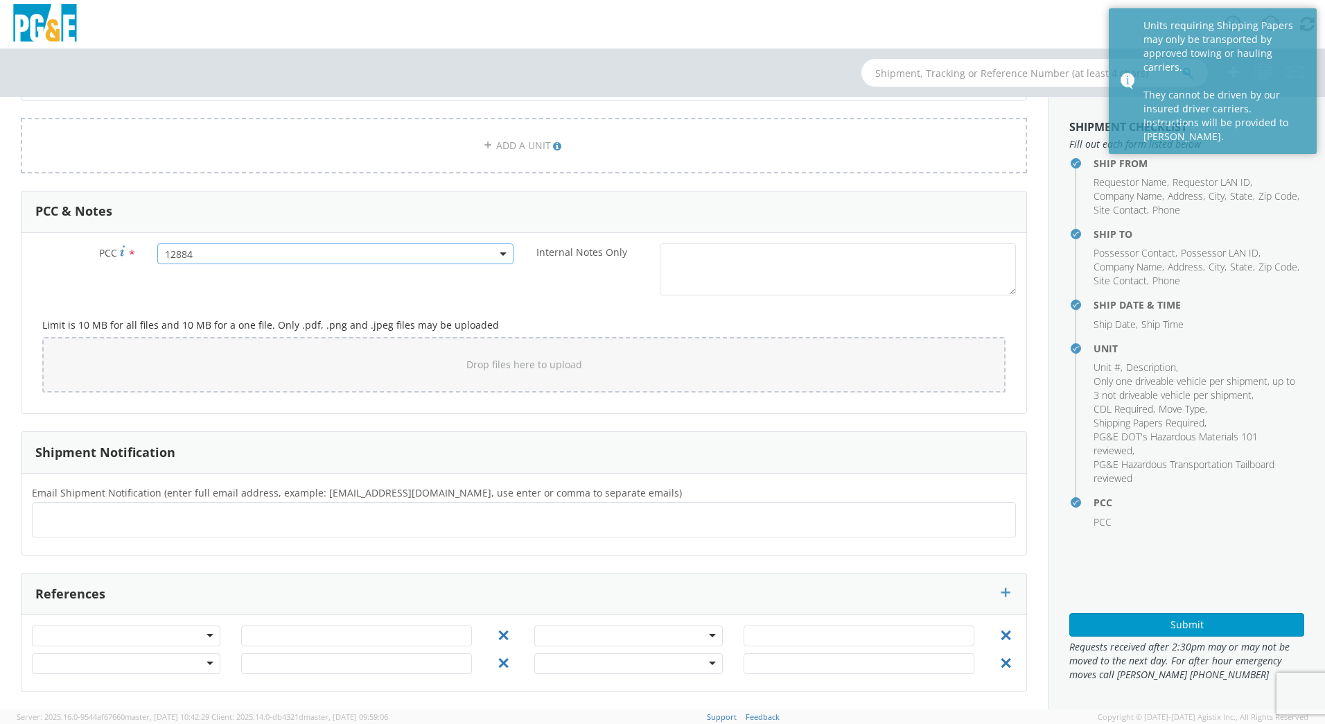
click at [115, 522] on ul at bounding box center [524, 519] width 972 height 23
click at [67, 525] on ul at bounding box center [524, 519] width 972 height 23
paste input "[EMAIL_ADDRESS][DOMAIN_NAME], [EMAIL_ADDRESS][DOMAIN_NAME], [EMAIL_ADDRESS][DOM…"
type input "[EMAIL_ADDRESS][DOMAIN_NAME], [EMAIL_ADDRESS][DOMAIN_NAME], [EMAIL_ADDRESS][DOM…"
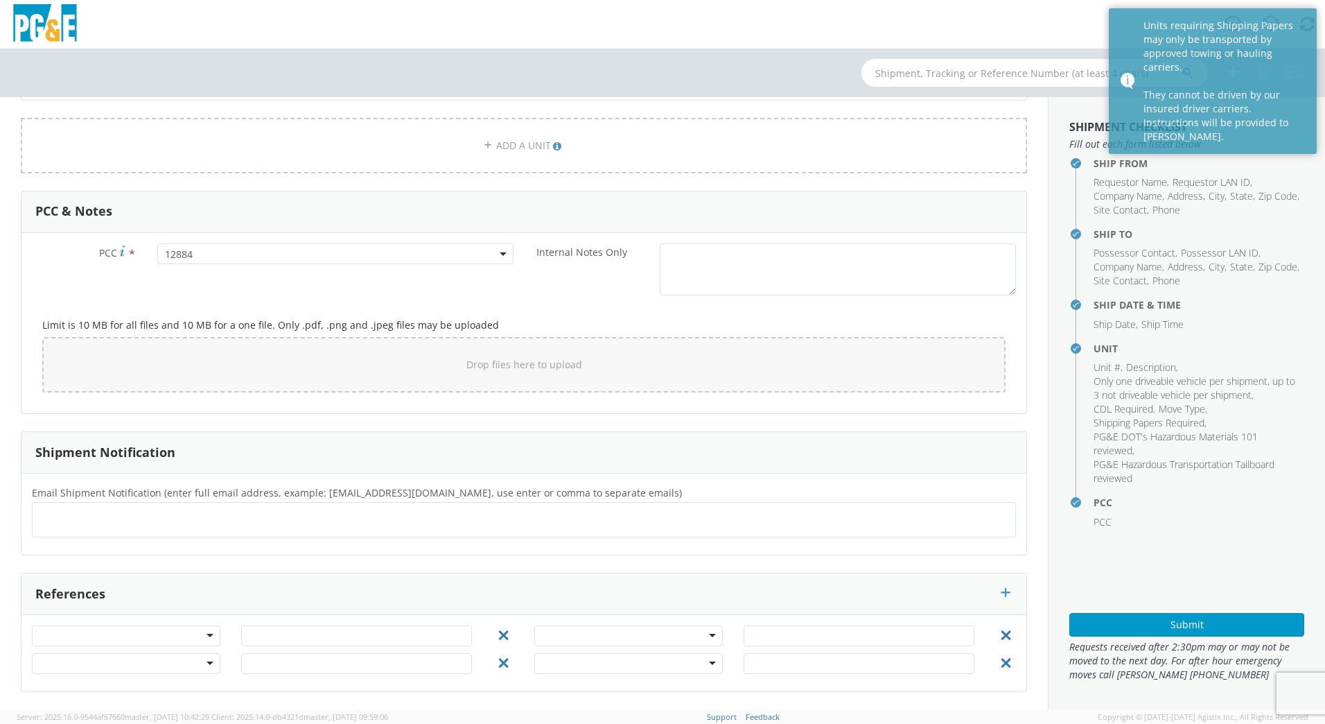
scroll to position [0, 0]
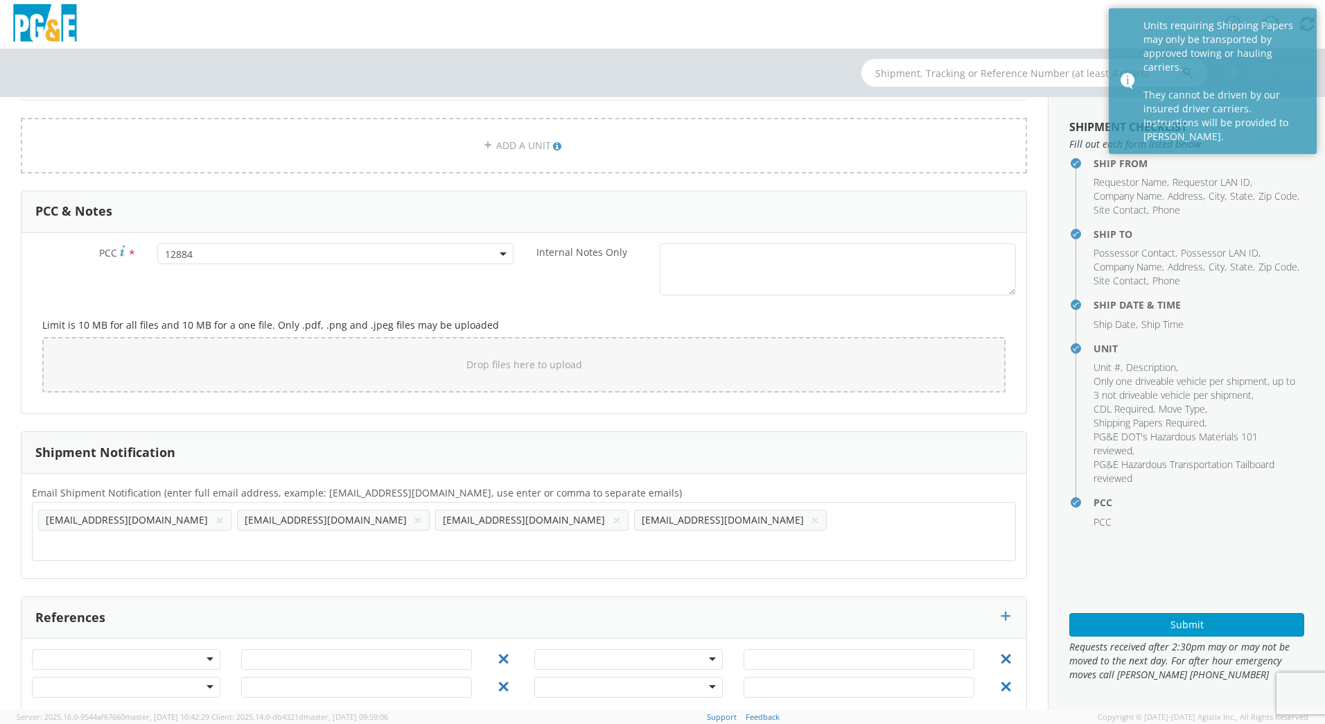
drag, startPoint x: 123, startPoint y: 523, endPoint x: 742, endPoint y: 528, distance: 619.6
click at [355, 533] on input "text" at bounding box center [196, 543] width 317 height 20
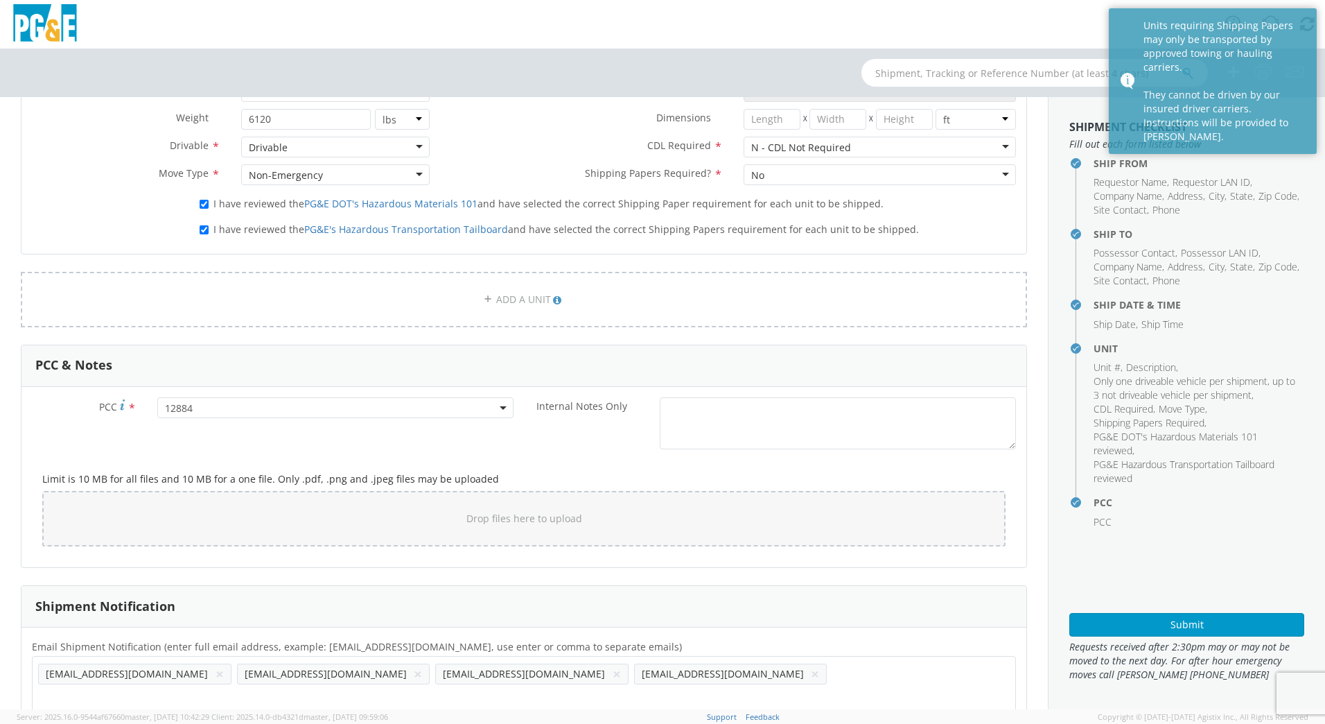
scroll to position [940, 0]
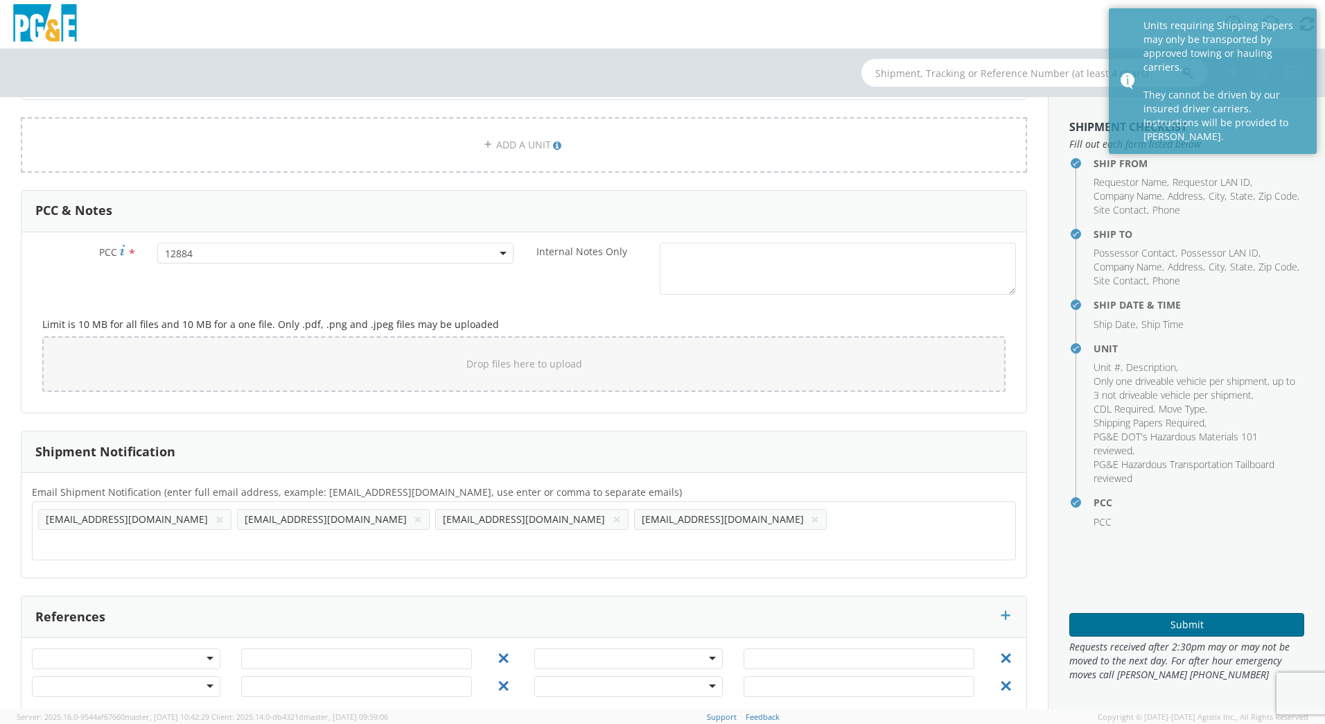
click at [1198, 618] on button "Submit" at bounding box center [1186, 625] width 235 height 24
